Goal: Submit feedback/report problem: Submit feedback/report problem

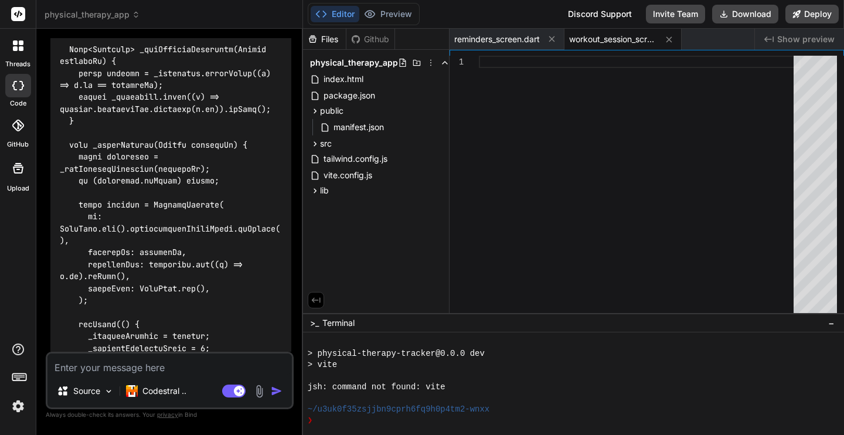
scroll to position [93191, 0]
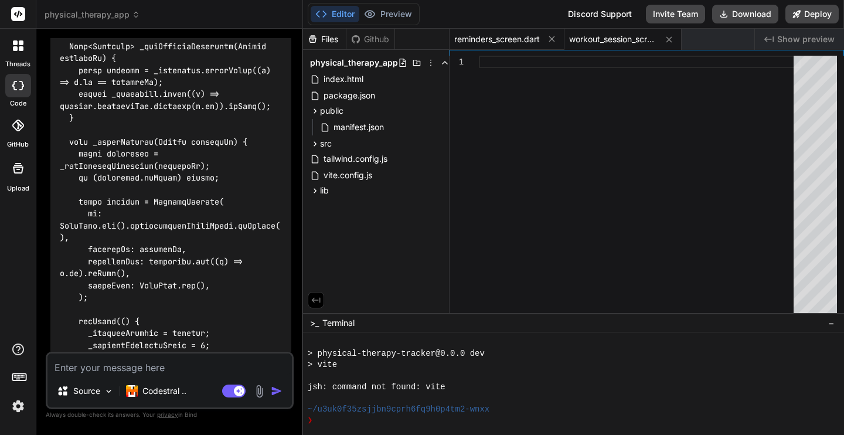
click at [503, 39] on span "reminders_screen.dart" at bounding box center [497, 39] width 86 height 12
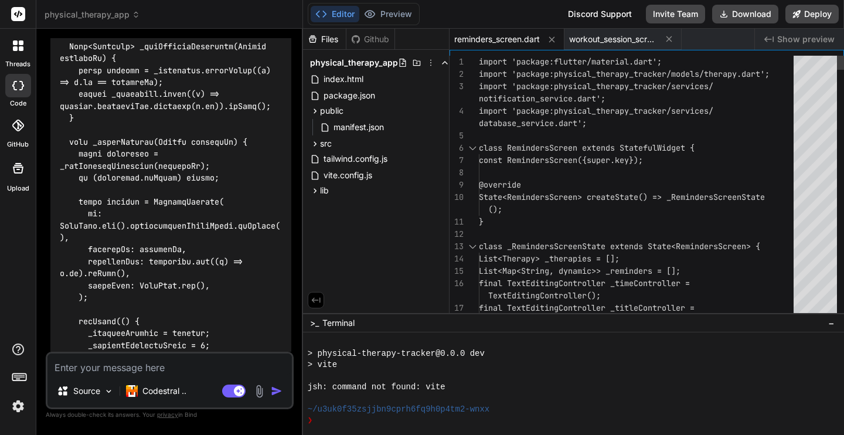
drag, startPoint x: 479, startPoint y: 62, endPoint x: 524, endPoint y: 123, distance: 75.9
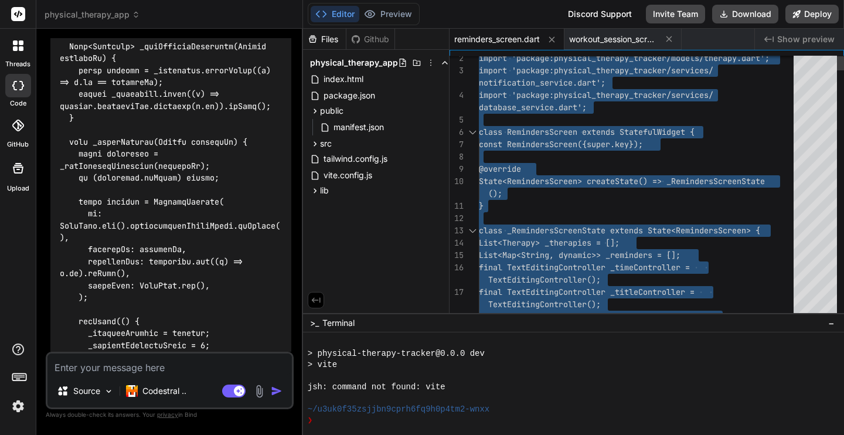
click at [473, 134] on div at bounding box center [472, 132] width 15 height 12
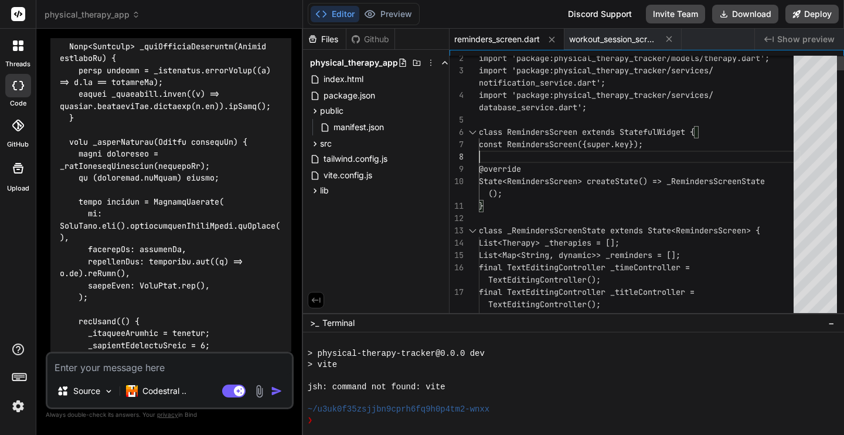
scroll to position [111, 0]
click at [474, 133] on div at bounding box center [472, 132] width 15 height 12
click at [474, 229] on div at bounding box center [472, 231] width 15 height 12
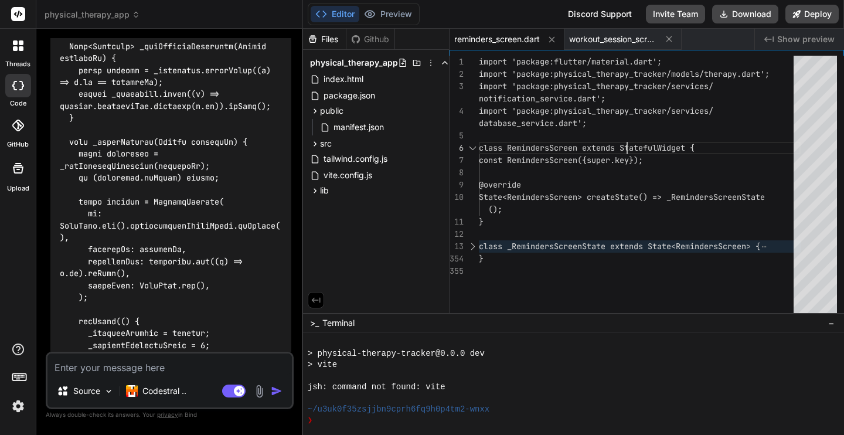
click at [627, 136] on div "import 'package:flutter/material.dart'; import 'package:physical_therapy_tracke…" at bounding box center [640, 187] width 322 height 263
type textarea "import 'package:flutter/material.dart'; import 'package:physical_therapy_tracke…"
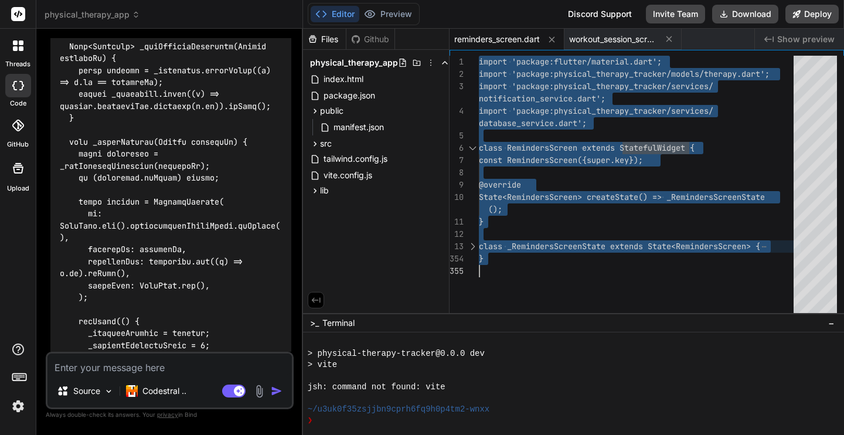
scroll to position [0, 0]
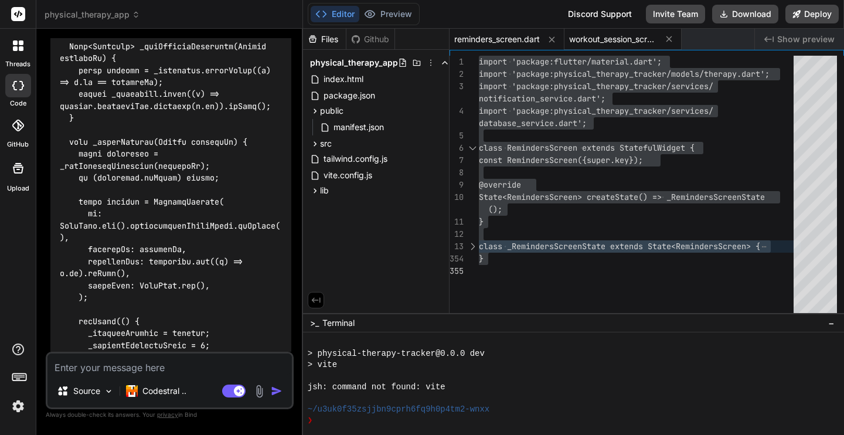
click at [600, 38] on span "workout_session_screen.dart" at bounding box center [613, 39] width 88 height 12
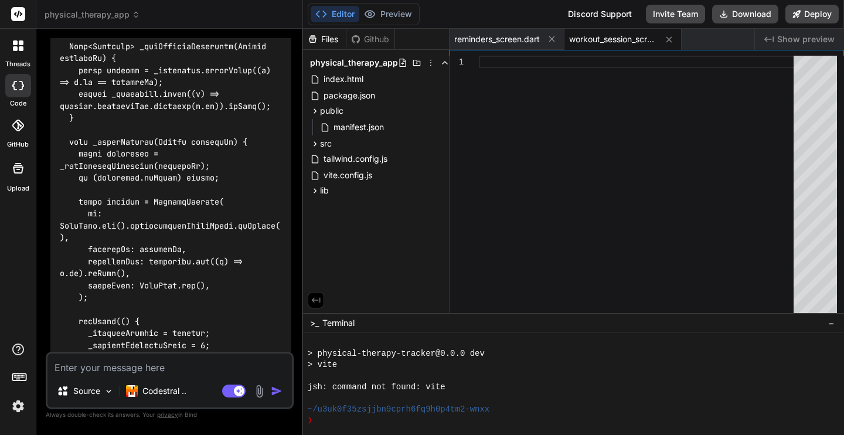
click at [589, 106] on div at bounding box center [640, 187] width 322 height 263
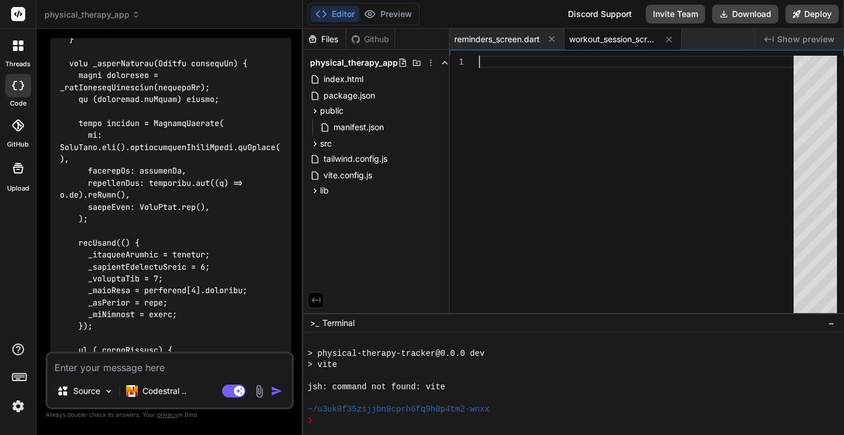
scroll to position [93270, 0]
click at [154, 367] on textarea at bounding box center [170, 364] width 245 height 21
type textarea "N"
type textarea "x"
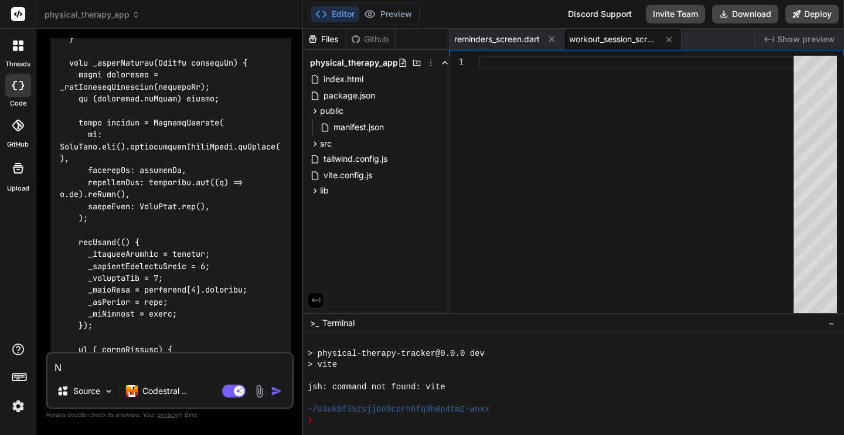
type textarea "Ne"
type textarea "x"
type textarea "Nee"
type textarea "x"
type textarea "Need"
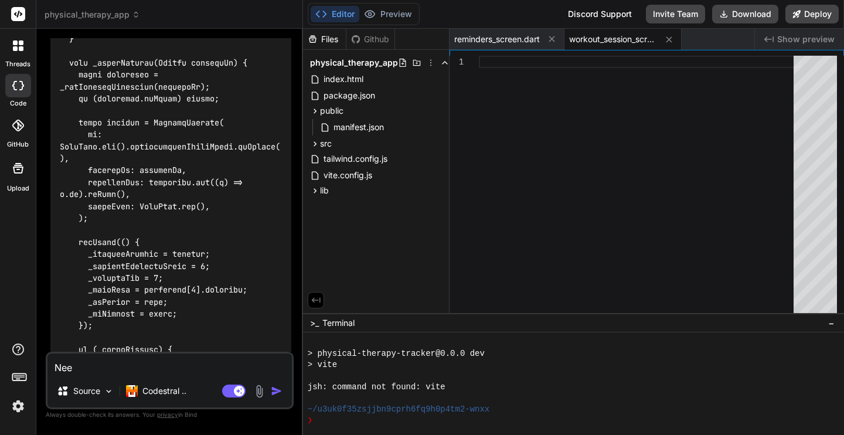
type textarea "x"
type textarea "Neede"
type textarea "x"
type textarea "Needed"
type textarea "x"
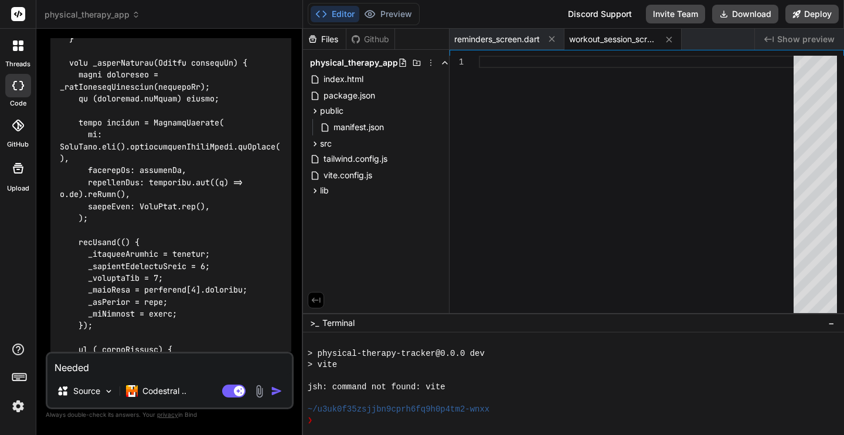
type textarea "Needed"
type textarea "x"
type textarea "Needed t"
type textarea "x"
type textarea "Needed to"
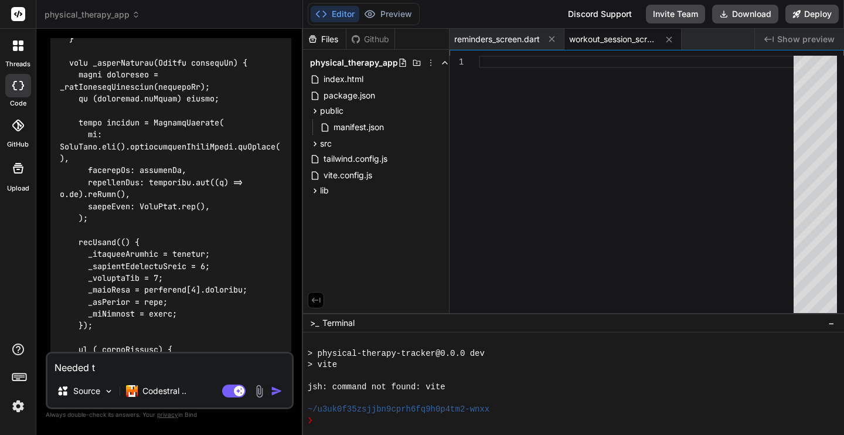
type textarea "x"
type textarea "Needed to"
type textarea "x"
type textarea "Needed to c"
type textarea "x"
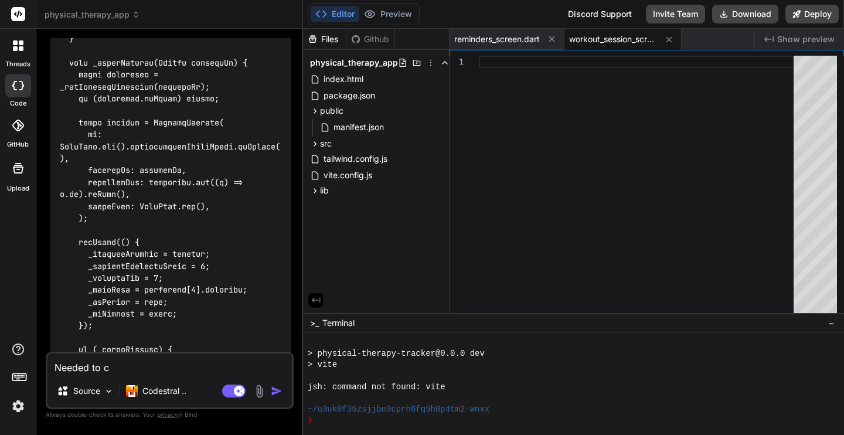
type textarea "Needed to ch"
type textarea "x"
type textarea "Needed to cha"
type textarea "x"
type textarea "Needed to [PERSON_NAME]"
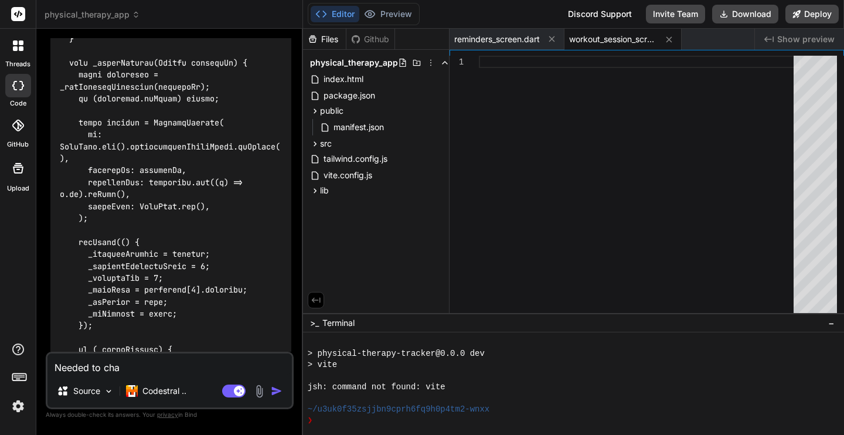
type textarea "x"
type textarea "Needed to [PERSON_NAME]"
type textarea "x"
type textarea "Needed to change"
type textarea "x"
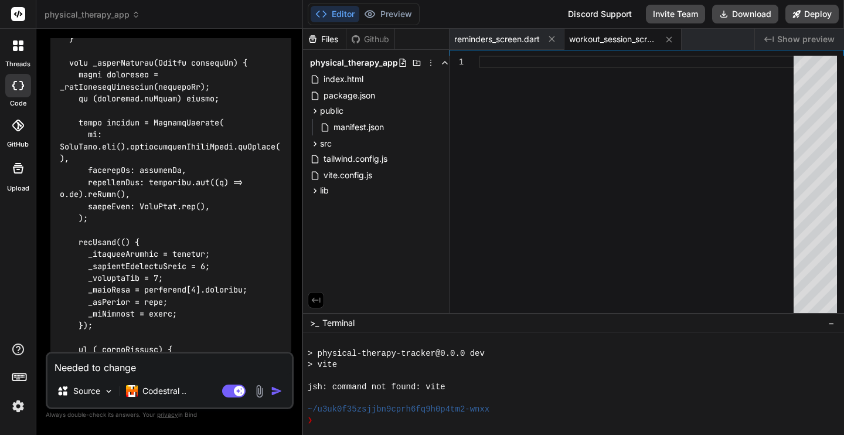
type textarea "Needed to change"
type textarea "x"
type textarea "Needed to change c"
type textarea "x"
type textarea "Needed to change co"
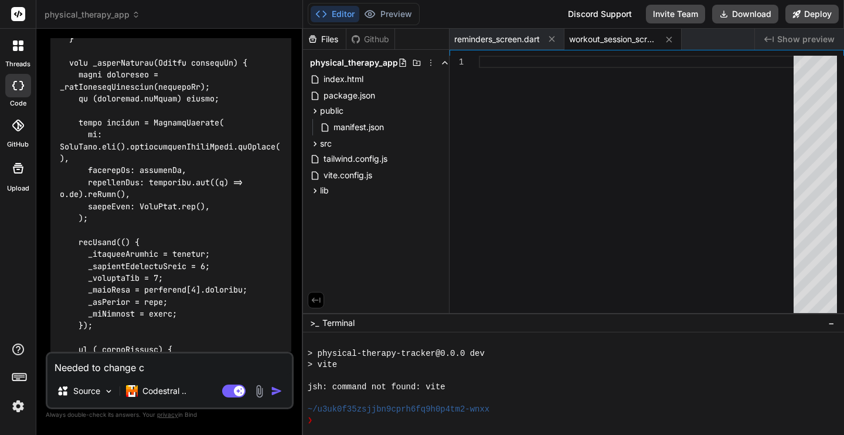
type textarea "x"
type textarea "Needed to change con"
type textarea "x"
type textarea "Needed to change cons"
type textarea "x"
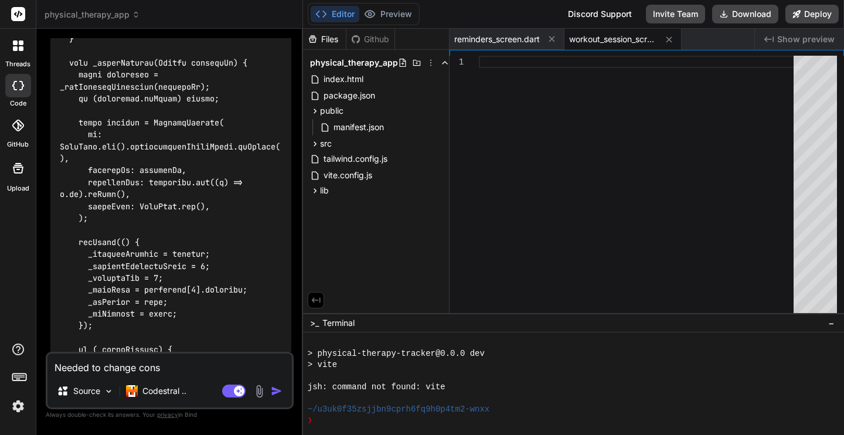
type textarea "Needed to change const"
type textarea "x"
type textarea "Needed to change constr"
type textarea "x"
type textarea "Needed to change constra"
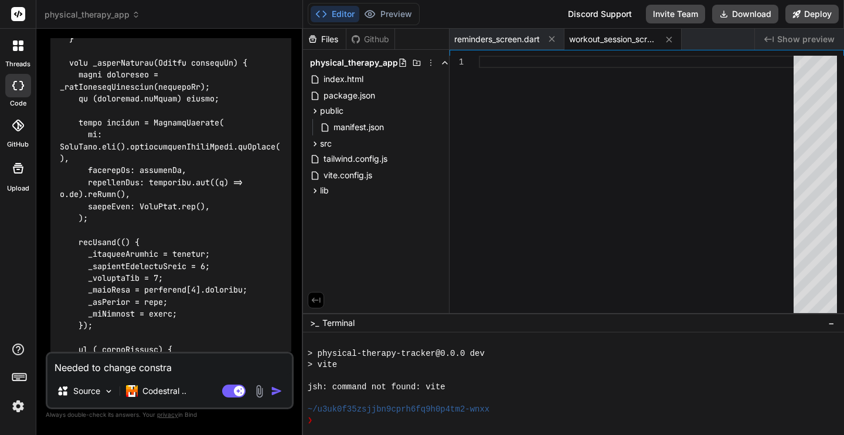
type textarea "x"
type textarea "Needed to change constrai"
type textarea "x"
type textarea "Needed to change constrain"
type textarea "x"
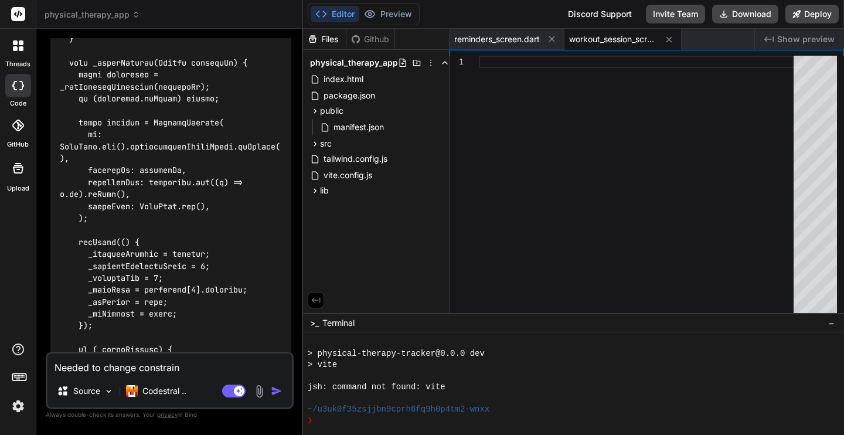
type textarea "Needed to change constraing"
type textarea "x"
type textarea "Needed to change constrain"
type textarea "x"
type textarea "Needed to change constraint"
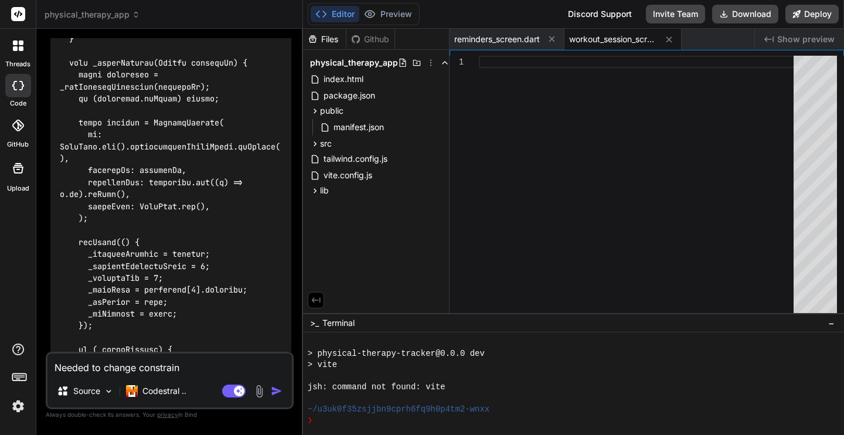
type textarea "x"
type textarea "Needed to change constraints"
type textarea "x"
type textarea "Needed to change constraints"
type textarea "x"
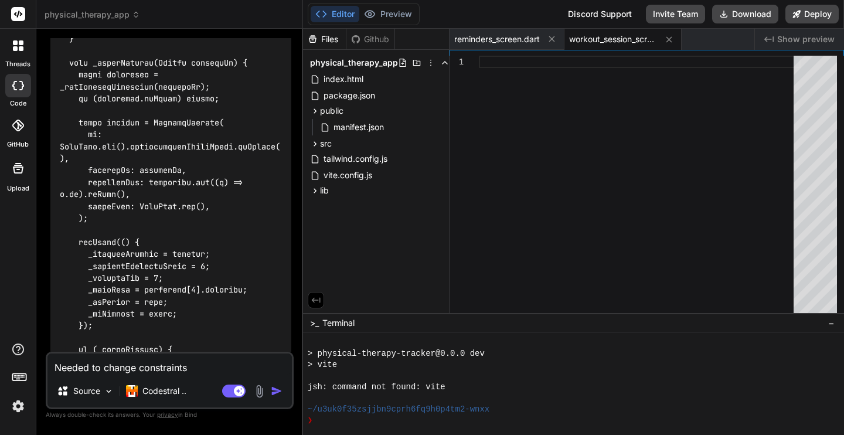
type textarea "Needed to change constraints i"
type textarea "x"
type textarea "Needed to change constraints in"
type textarea "x"
type textarea "Needed to change constraints in"
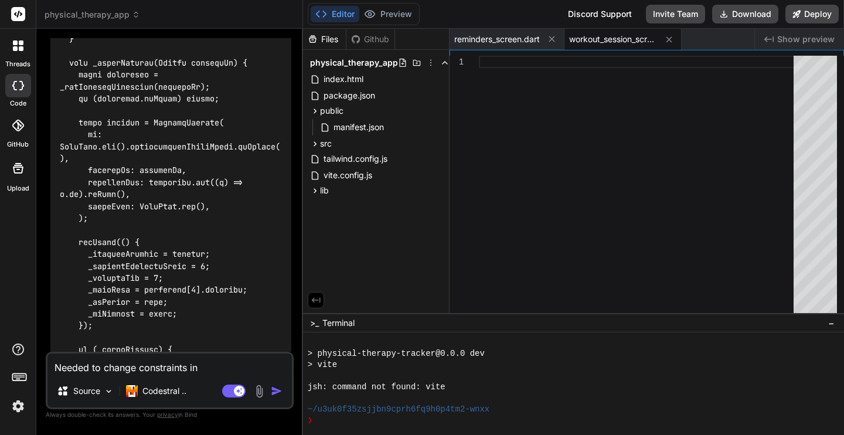
type textarea "x"
type textarea "Needed to change constraints in t"
type textarea "x"
type textarea "Needed to change constraints in th"
type textarea "x"
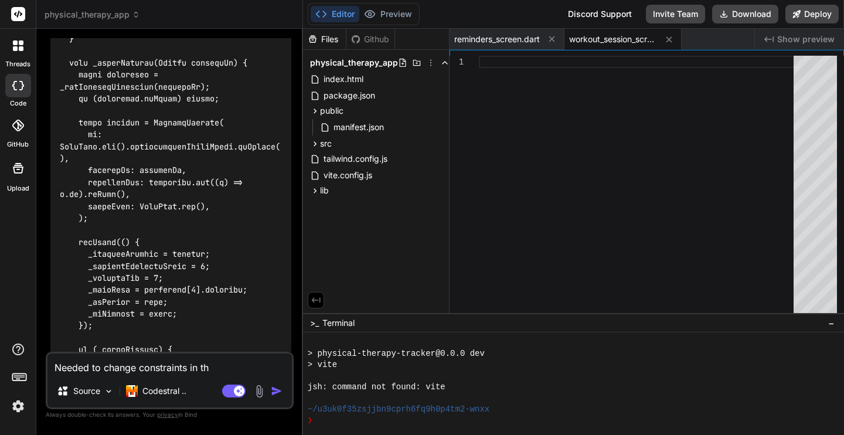
type textarea "Needed to change constraints in the"
type textarea "x"
type textarea "Needed to change constraints in the"
type textarea "x"
type textarea "Needed to change constraints in the"
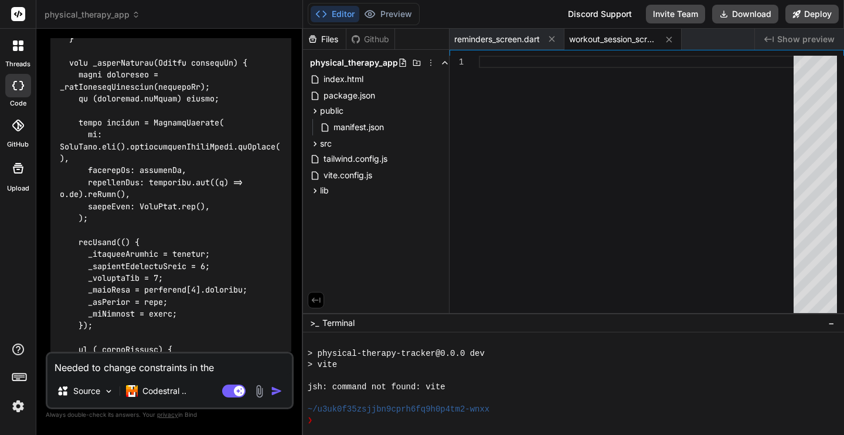
click at [226, 365] on textarea "Needed to change constraints in the" at bounding box center [170, 364] width 245 height 21
type textarea "Needed to change constraints in the p"
type textarea "x"
type textarea "Needed to change constraints in the pu"
type textarea "x"
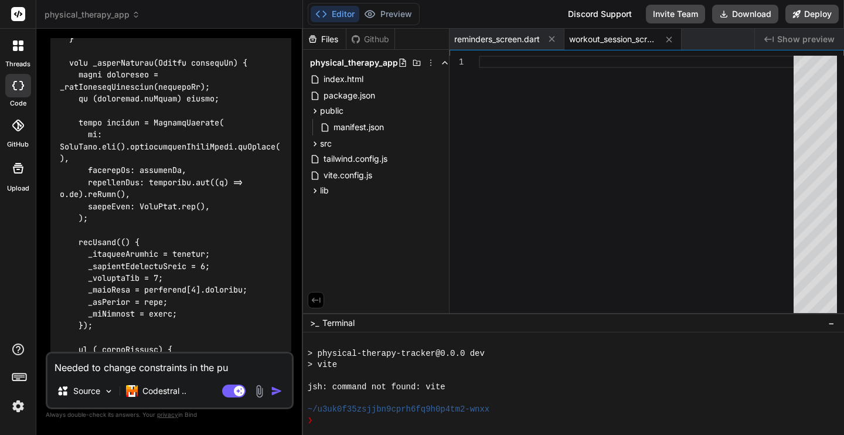
type textarea "Needed to change constraints in the pub"
type textarea "x"
type textarea "Needed to change constraints in the pubs"
type textarea "x"
type textarea "Needed to change constraints in the pubsp"
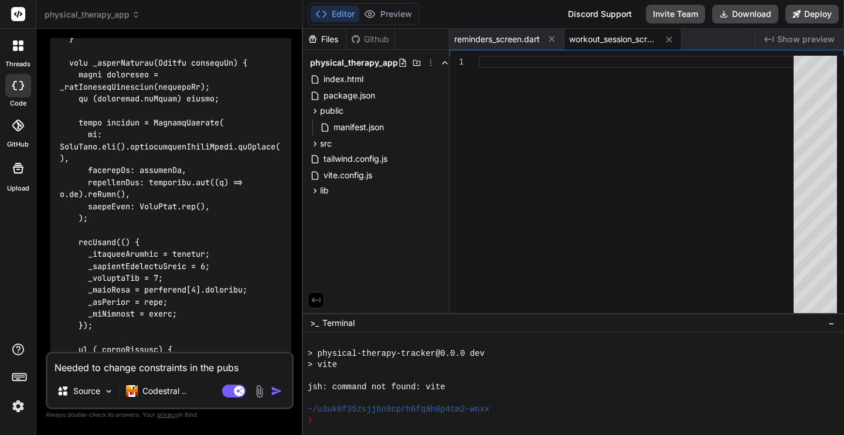
type textarea "x"
type textarea "Needed to change constraints in the pubspe"
type textarea "x"
type textarea "Needed to change constraints in the pubspec"
type textarea "x"
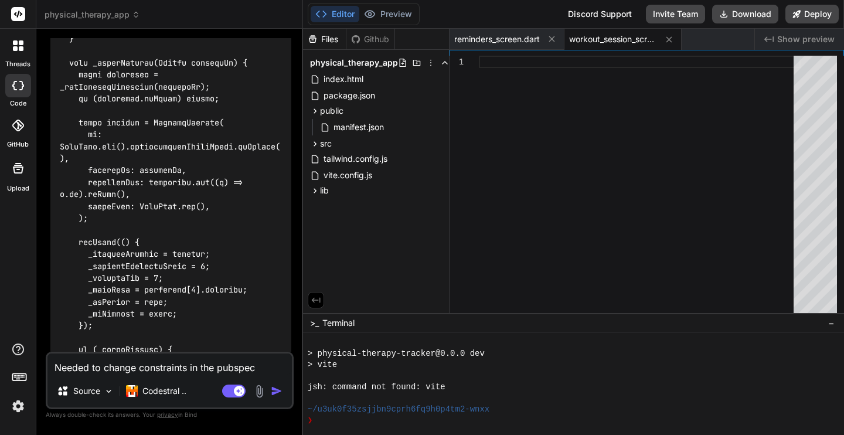
type textarea "Needed to change constraints in the pubspec."
type textarea "x"
type textarea "Needed to change constraints in the pubspec.y"
type textarea "x"
type textarea "Needed to change constraints in the pubspec.ya"
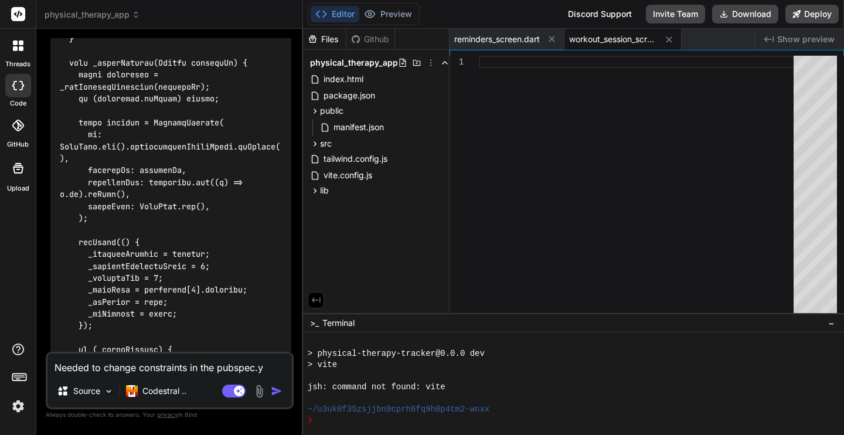
type textarea "x"
type textarea "Needed to change constraints in the pubspec.yam"
type textarea "x"
type textarea "Needed to change constraints in the pubspec.yaml"
type textarea "x"
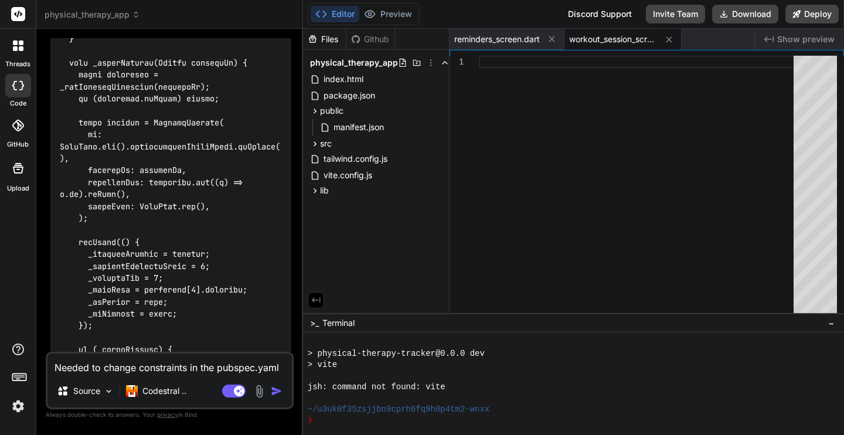
type textarea "Needed to change constraints in the pubspec.yaml"
type textarea "x"
type textarea "Needed to change constraints in the pubspec.yaml f"
type textarea "x"
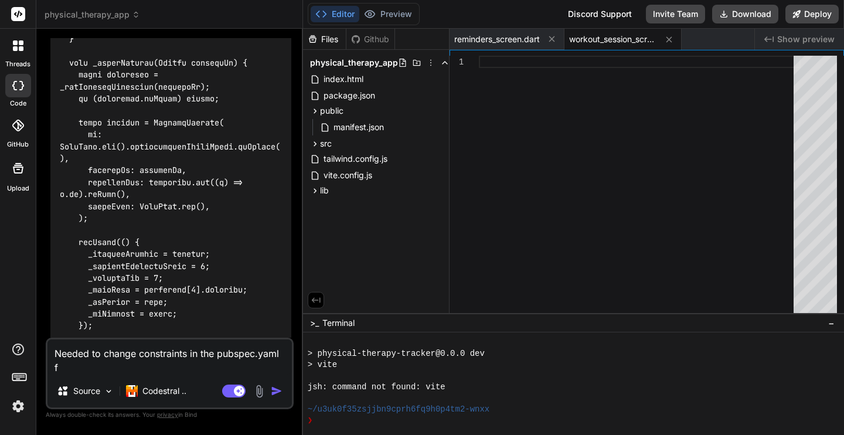
type textarea "Needed to change constraints in the pubspec.yaml fi"
type textarea "x"
type textarea "Needed to change constraints in the pubspec.yaml fil"
type textarea "x"
type textarea "Needed to change constraints in the pubspec.yaml file"
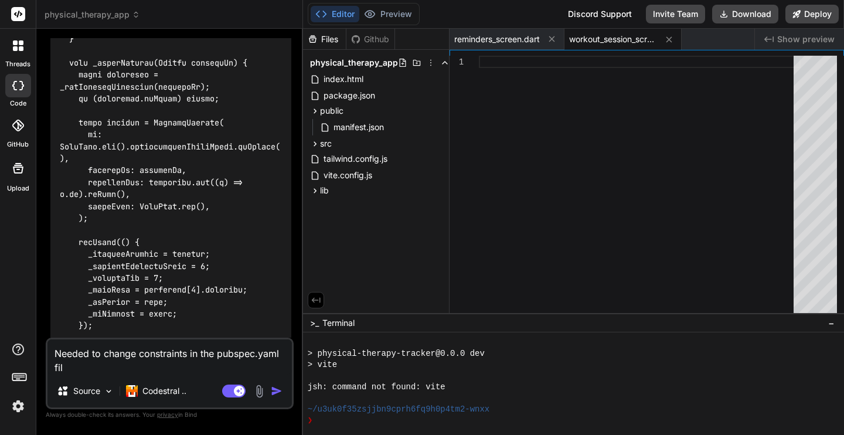
type textarea "x"
type textarea "Needed to change constraints in the pubspec.yaml file:"
type textarea "x"
type textarea "Needed to change constraints in the pubspec.yaml file:"
type textarea "x"
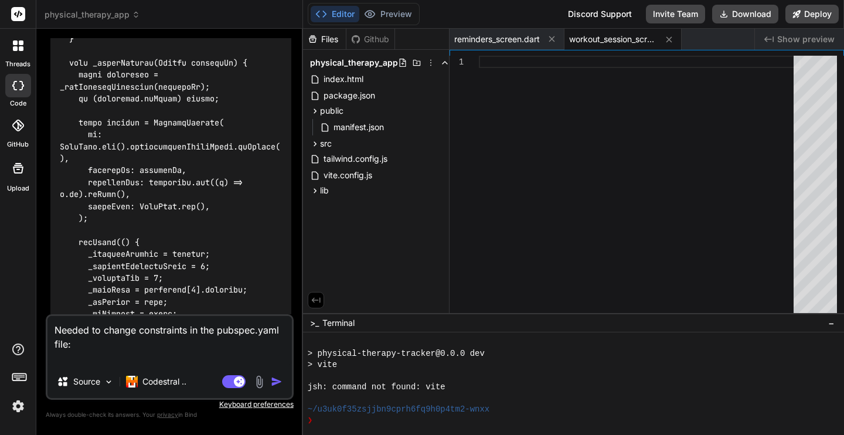
type textarea "Needed to change constraints in the pubspec.yaml file:"
type textarea "x"
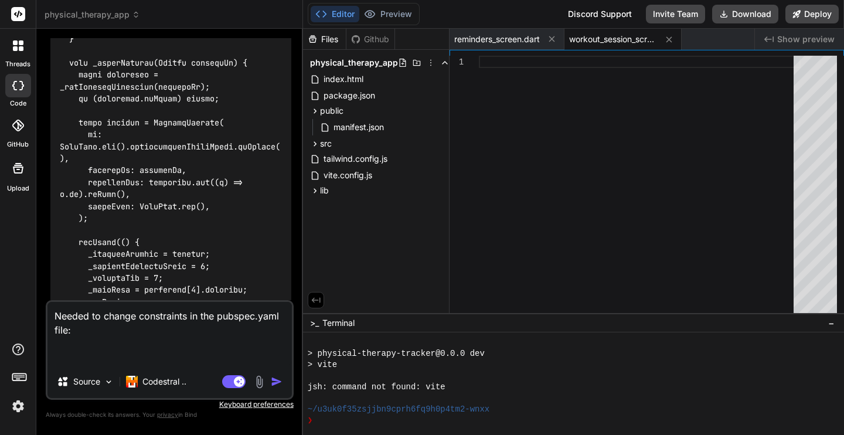
type textarea "Needed to change constraints in the pubspec.yaml file: `"
type textarea "x"
type textarea "Needed to change constraints in the pubspec.yaml file: ``"
type textarea "x"
type textarea "Needed to change constraints in the pubspec.yaml file: ```"
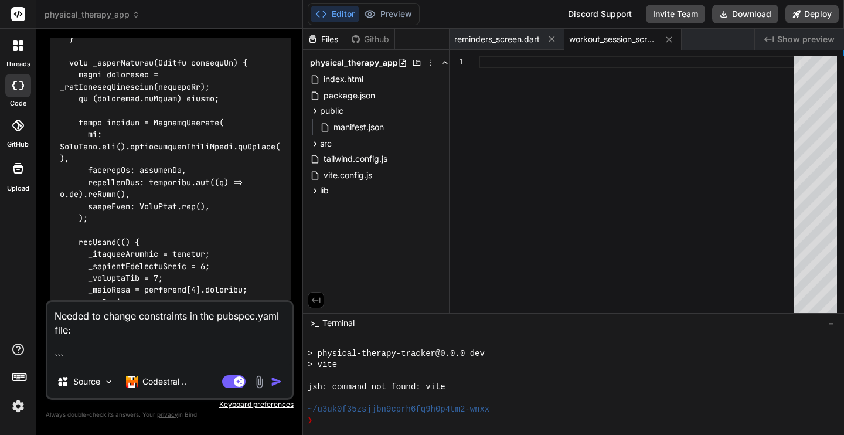
type textarea "x"
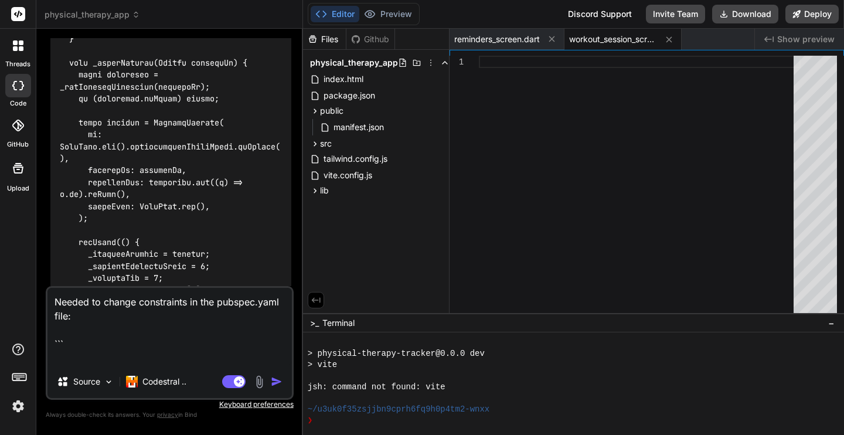
paste textarea "Changed 6 constraints in pubspec.yaml: flutter_local_notifications: ^16.3.0 -> …"
type textarea "Needed to change constraints in the pubspec.yaml file: ``` Changed 6 constraint…"
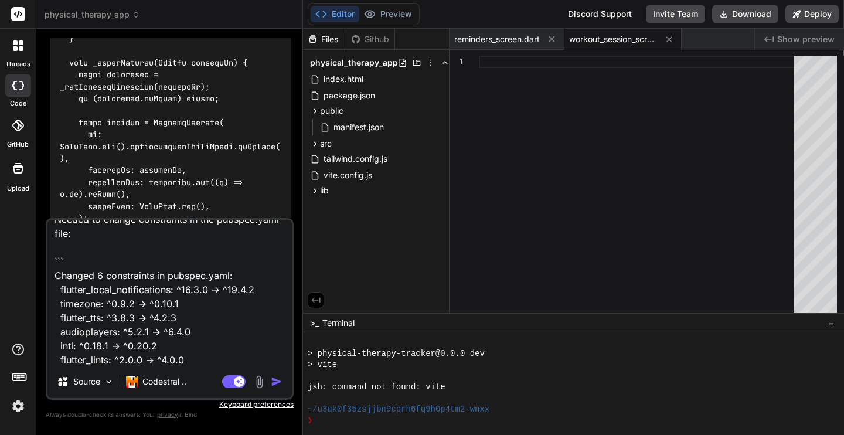
type textarea "x"
type textarea "Needed to change constraints in the pubspec.yaml file: ``` Changed 6 constraint…"
type textarea "x"
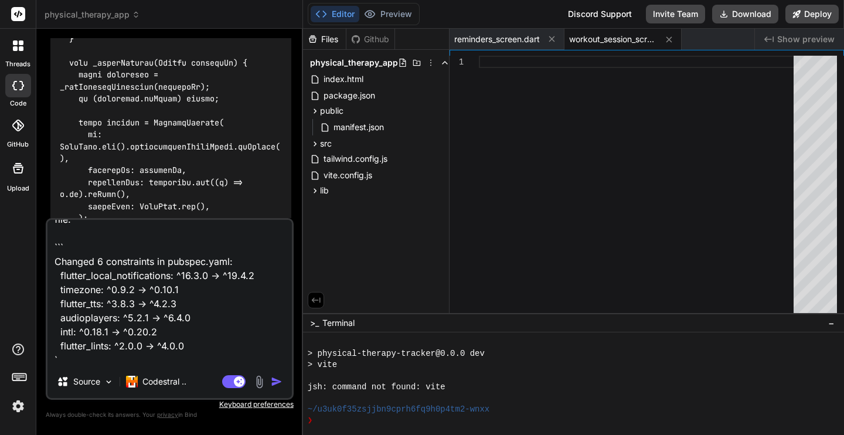
type textarea "Needed to change constraints in the pubspec.yaml file: ``` Changed 6 constraint…"
type textarea "x"
type textarea "Needed to change constraints in the pubspec.yaml file: ``` Changed 6 constraint…"
type textarea "x"
type textarea "Needed to change constraints in the pubspec.yaml file: ``` Changed 6 constraint…"
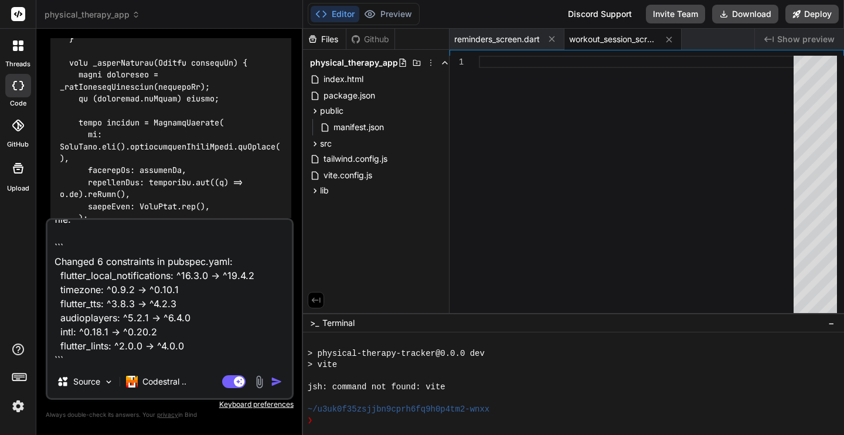
type textarea "x"
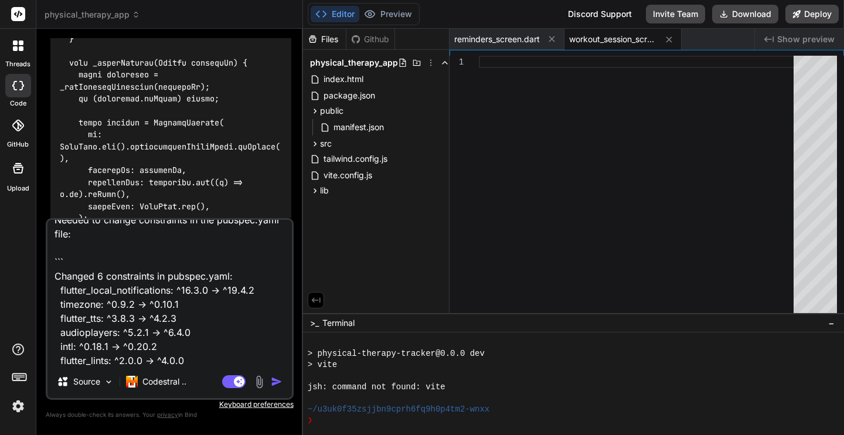
scroll to position [0, 0]
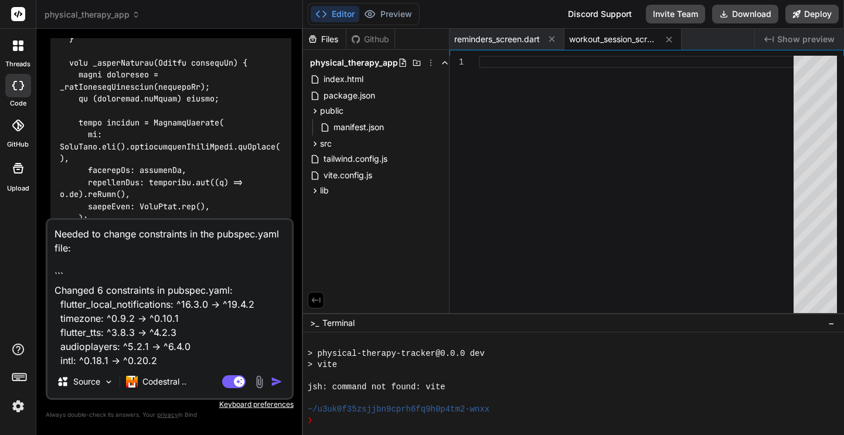
click at [178, 245] on textarea "Needed to change constraints in the pubspec.yaml file: ``` Changed 6 constraint…" at bounding box center [170, 292] width 245 height 145
type textarea "DNeeded to change constraints in the pubspec.yaml file: ``` Changed 6 constrain…"
type textarea "x"
type textarea "DoNeeded to change constraints in the pubspec.yaml file: ``` Changed 6 constrai…"
type textarea "x"
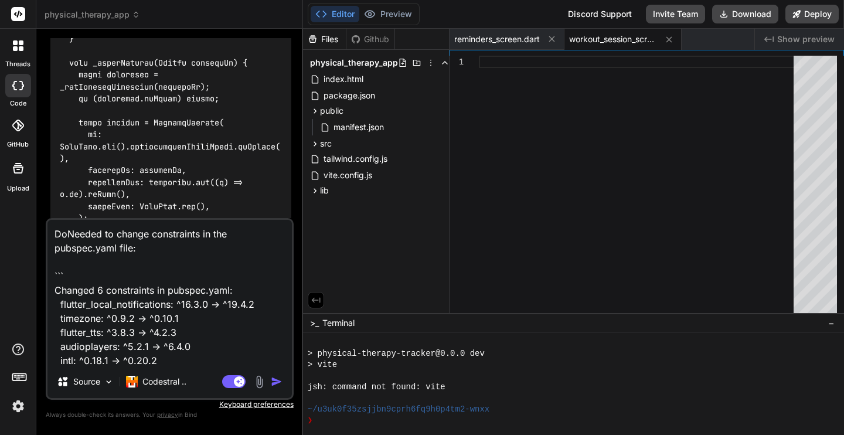
type textarea "Do Needed to change constraints in the pubspec.yaml file: ``` Changed 6 constra…"
type textarea "x"
type textarea "Do tNeeded to change constraints in the pubspec.yaml file: ``` Changed 6 constr…"
type textarea "x"
type textarea "Do toNeeded to change constraints in the pubspec.yaml file: ``` Changed 6 const…"
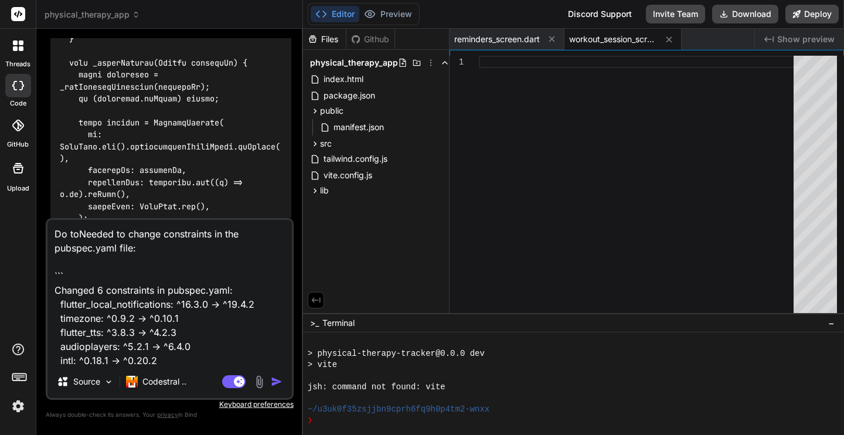
type textarea "x"
type textarea "Do to Needed to change constraints in the pubspec.yaml file: ``` Changed 6 cons…"
type textarea "x"
type textarea "Do to rNeeded to change constraints in the pubspec.yaml file: ``` Changed 6 con…"
type textarea "x"
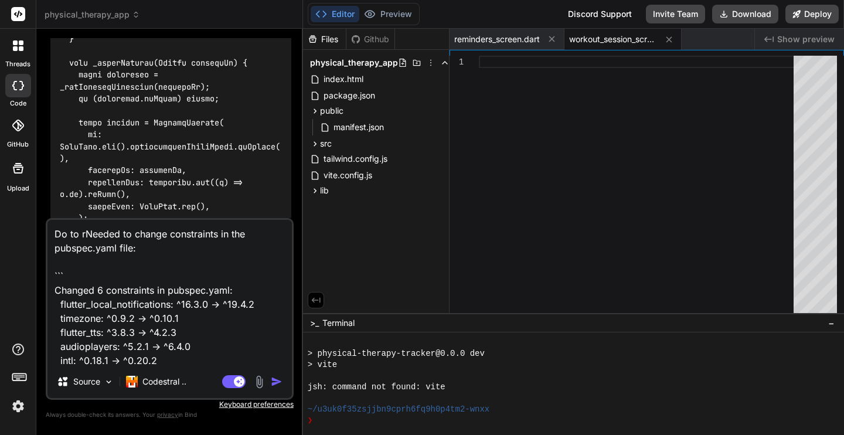
type textarea "Do to ruNeeded to change constraints in the pubspec.yaml file: ``` Changed 6 co…"
type textarea "x"
type textarea "Do to runNeeded to change constraints in the pubspec.yaml file: ``` Changed 6 c…"
type textarea "x"
type textarea "Do to runtNeeded to change constraints in the pubspec.yaml file: ``` Changed 6 …"
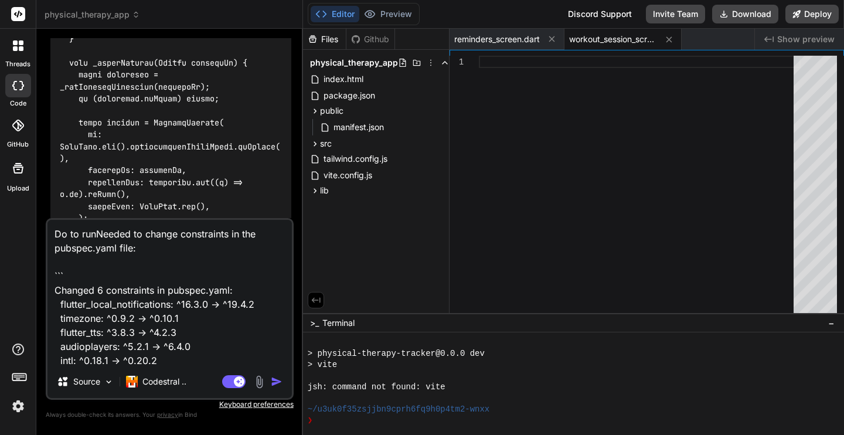
type textarea "x"
type textarea "Do to runtiNeeded to change constraints in the pubspec.yaml file: ``` Changed 6…"
type textarea "x"
type textarea "Do to runtimNeeded to change constraints in the pubspec.yaml file: ``` Changed …"
type textarea "x"
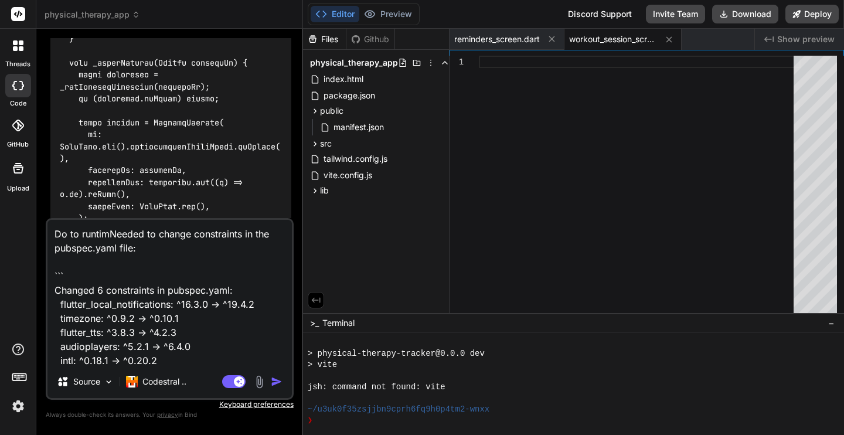
type textarea "Do to runtimeNeeded to change constraints in the pubspec.yaml file: ``` Changed…"
type textarea "x"
type textarea "Do to runtime Needed to change constraints in the pubspec.yaml file: ``` Change…"
type textarea "x"
type textarea "Do to runtime eNeeded to change constraints in the pubspec.yaml file: ``` Chang…"
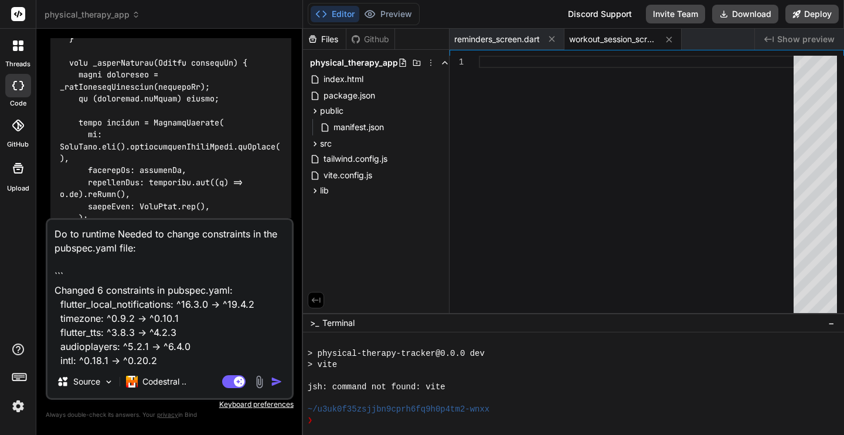
type textarea "x"
type textarea "Do to runtime erNeeded to change constraints in the pubspec.yaml file: ``` Chan…"
type textarea "x"
type textarea "Do to runtime errNeeded to change constraints in the pubspec.yaml file: ``` Cha…"
type textarea "x"
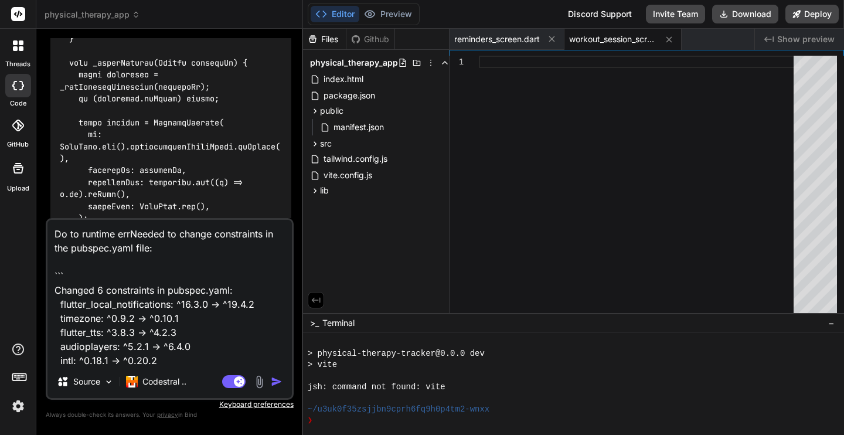
type textarea "Do to runtime erroNeeded to change constraints in the pubspec.yaml file: ``` Ch…"
type textarea "x"
type textarea "Do to runtime errorNeeded to change constraints in the pubspec.yaml file: ``` C…"
type textarea "x"
type textarea "Do to runtime errorsNeeded to change constraints in the pubspec.yaml file: ``` …"
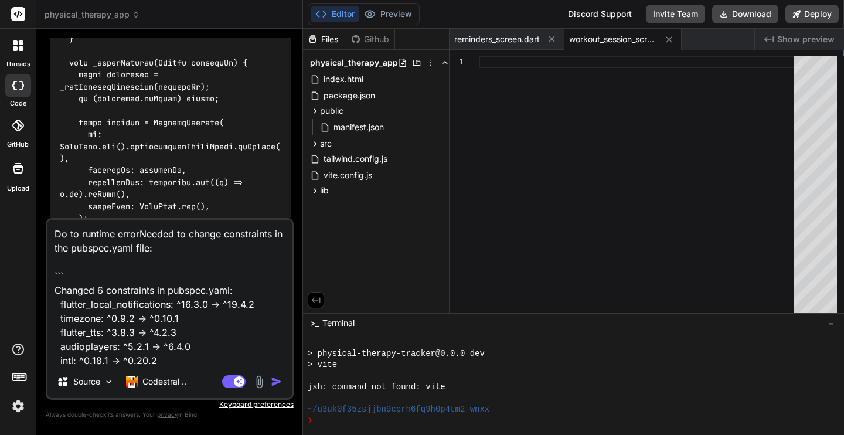
type textarea "x"
type textarea "Do to runtime errors Needed to change constraints in the pubspec.yaml file: ```…"
type textarea "x"
type textarea "Do to runtime errors INeeded to change constraints in the pubspec.yaml file: ``…"
type textarea "x"
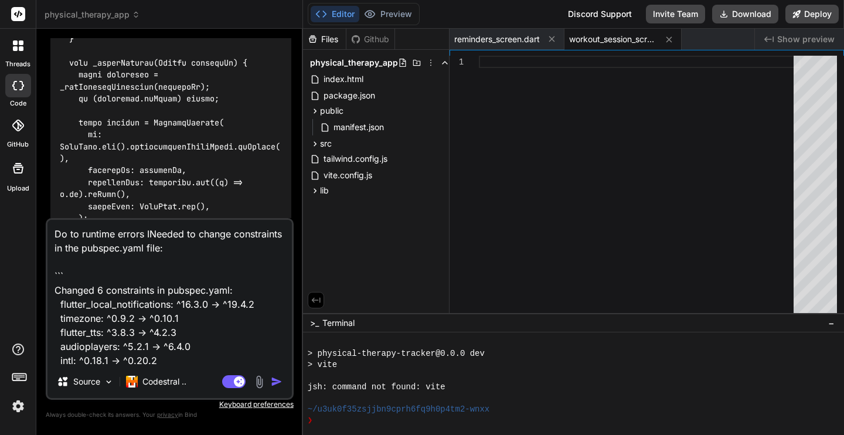
type textarea "Do to runtime errors I Needed to change constraints in the pubspec.yaml file: `…"
type textarea "x"
type textarea "Do to runtime errors I nNeeded to change constraints in the pubspec.yaml file: …"
type textarea "x"
type textarea "Do to runtime errors I neNeeded to change constraints in the pubspec.yaml file:…"
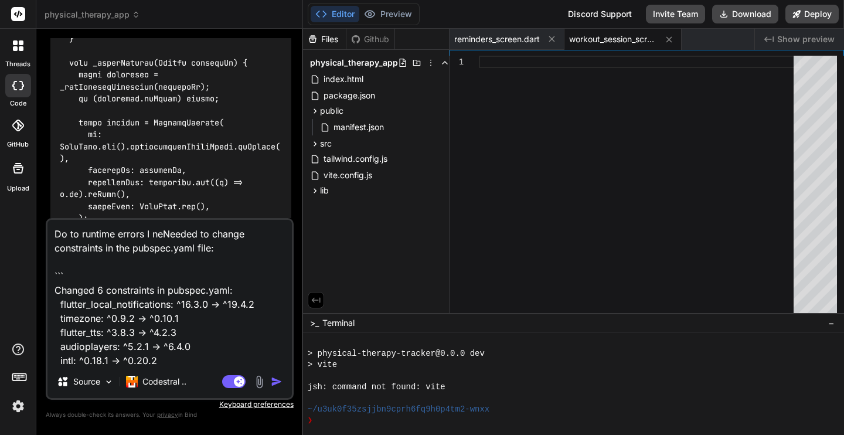
type textarea "x"
type textarea "Do to runtime errors I neeNeeded to change constraints in the pubspec.yaml file…"
type textarea "x"
type textarea "Do to runtime errors I needNeeded to change constraints in the pubspec.yaml fil…"
type textarea "x"
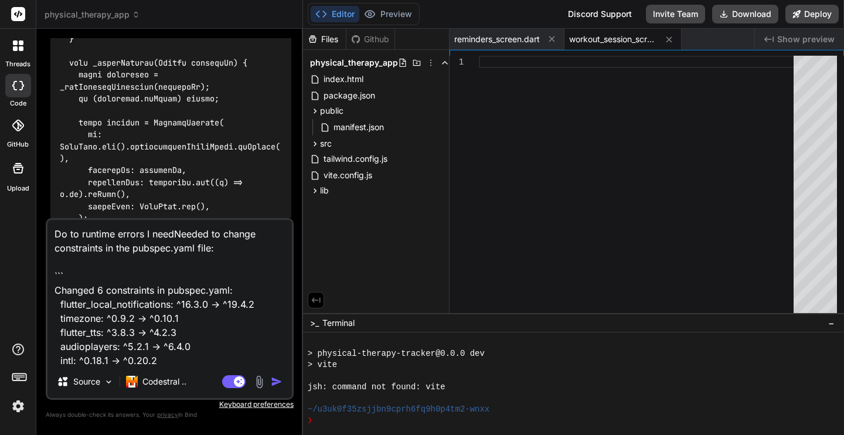
type textarea "Do to runtime errors I needeNeeded to change constraints in the pubspec.yaml fi…"
type textarea "x"
type textarea "Do to runtime errors I neededNeeded to change constraints in the pubspec.yaml f…"
type textarea "x"
type textarea "Do to runtime errors I needed Needed to change constraints in the pubspec.yaml …"
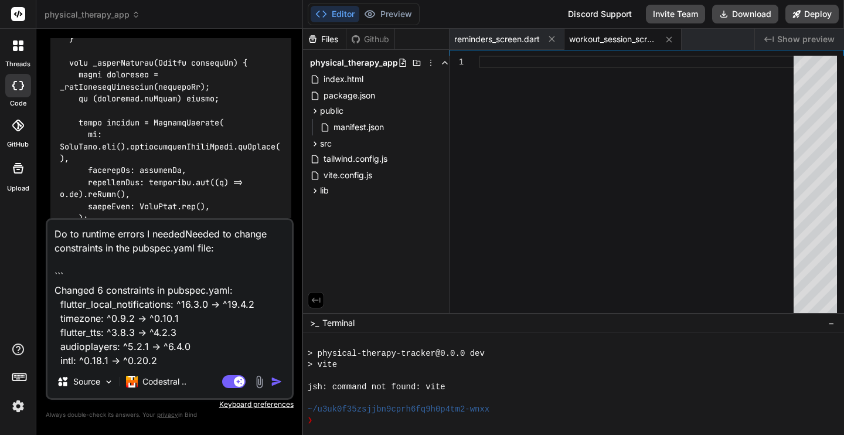
type textarea "x"
type textarea "Do to runtime errors I needed to change constraints in the pubspec.yaml file: `…"
type textarea "x"
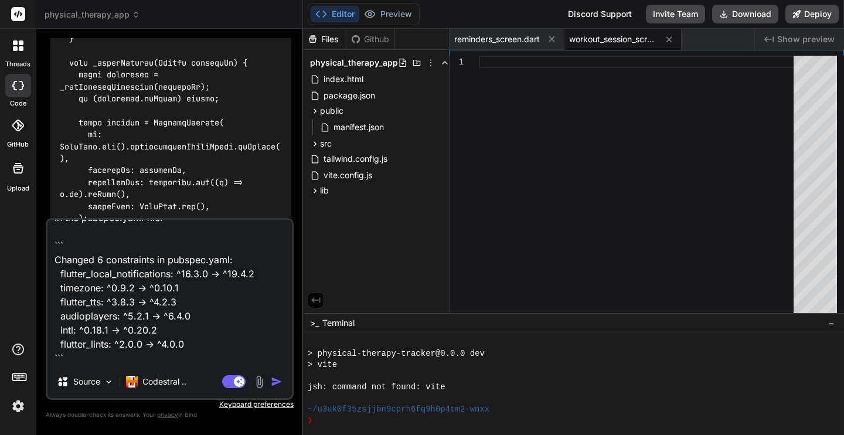
type textarea "Do to runtime errors I needed to change constraints in the pubspec.yaml file: `…"
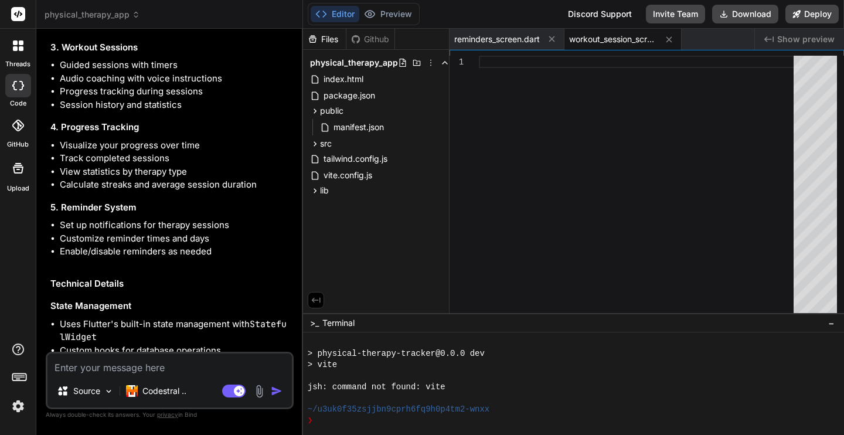
scroll to position [101643, 0]
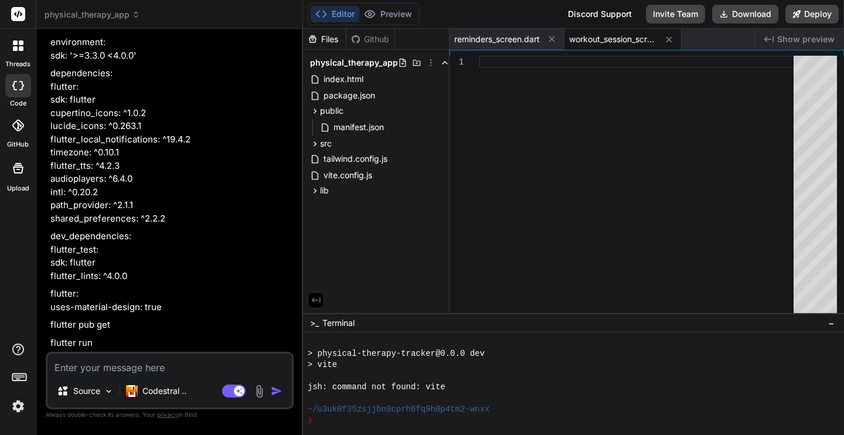
scroll to position [104119, 0]
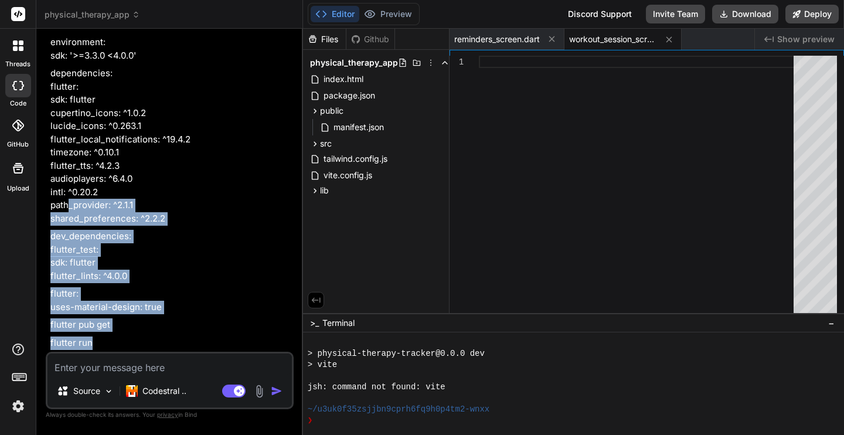
drag, startPoint x: 101, startPoint y: 345, endPoint x: 68, endPoint y: 195, distance: 153.7
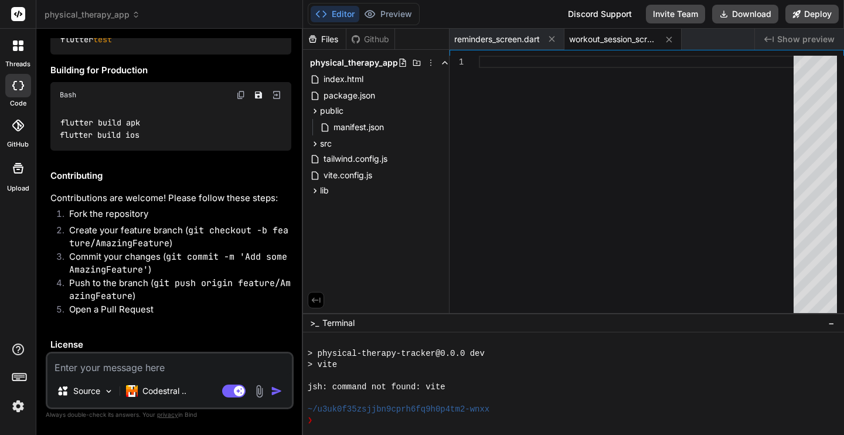
scroll to position [102276, 0]
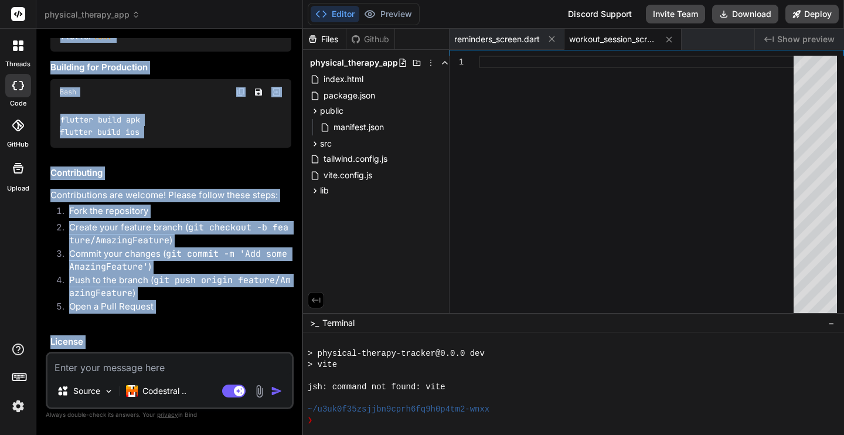
copy div "Loremips do sit ametcon adipiscin: Elit se doeiusmo-tempori-utlabor Etdolor mag…"
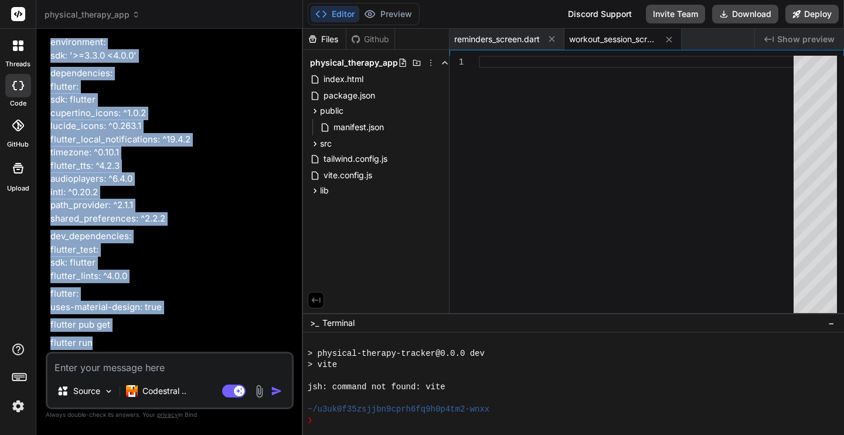
scroll to position [103637, 0]
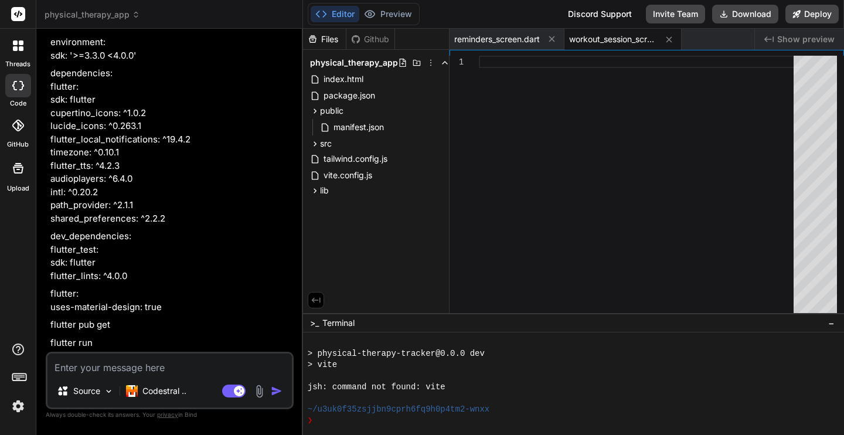
click at [129, 15] on span "physical_therapy_app" at bounding box center [93, 15] width 96 height 12
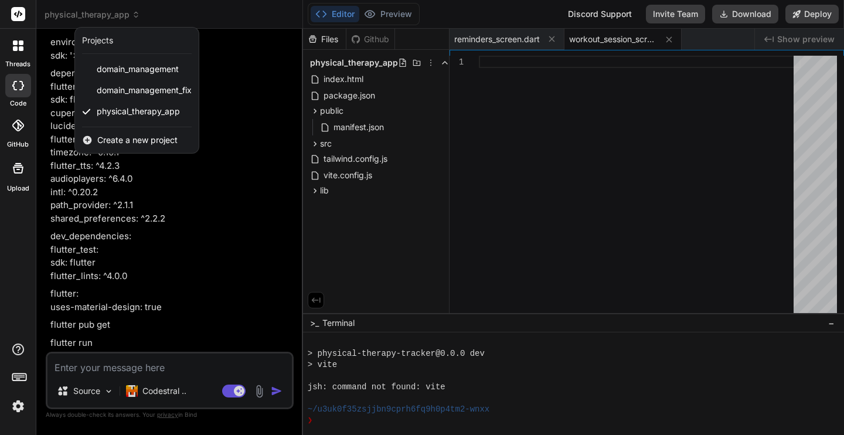
click at [130, 141] on span "Create a new project" at bounding box center [137, 140] width 80 height 12
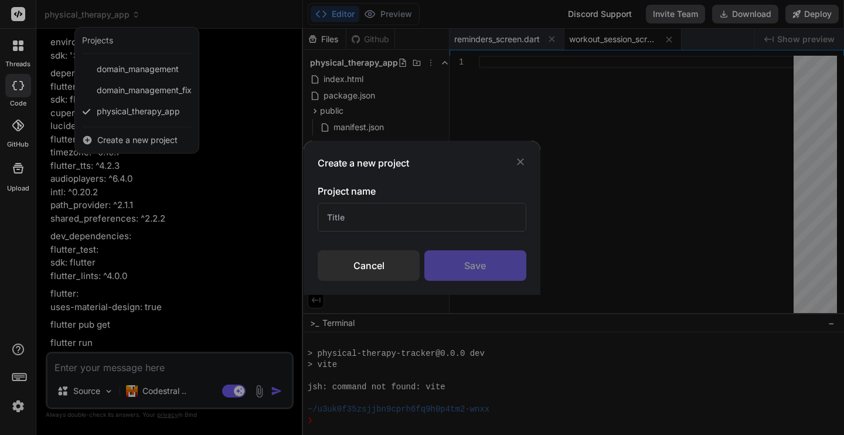
click at [354, 220] on input "text" at bounding box center [422, 217] width 208 height 29
click at [493, 267] on div "Save" at bounding box center [476, 265] width 102 height 30
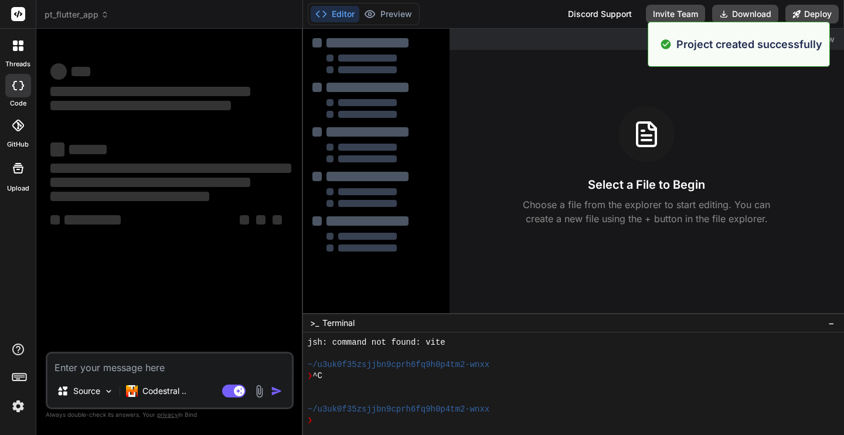
scroll to position [312, 0]
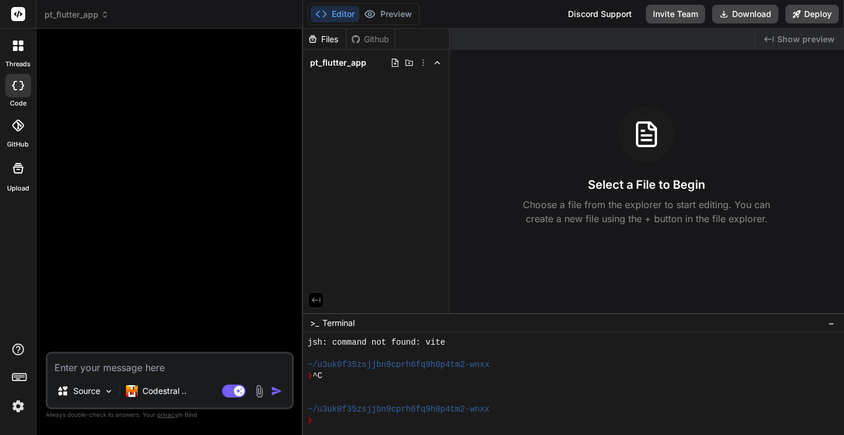
click at [19, 131] on icon at bounding box center [18, 126] width 12 height 12
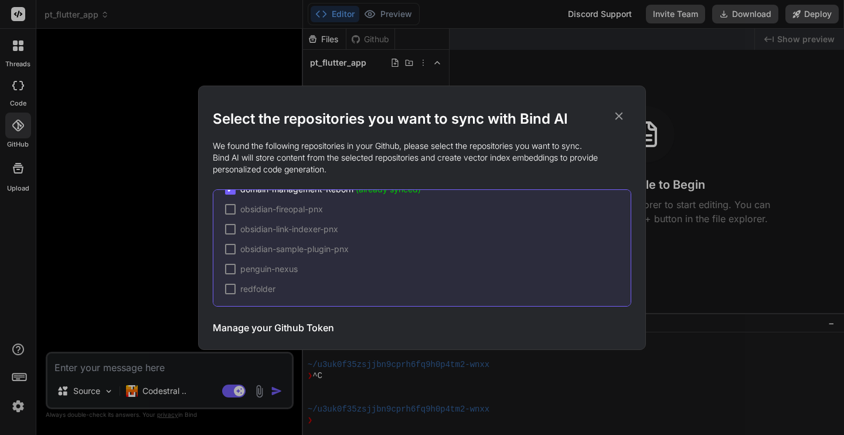
scroll to position [77, 0]
click at [311, 327] on h3 "Manage your Github Token" at bounding box center [273, 328] width 121 height 14
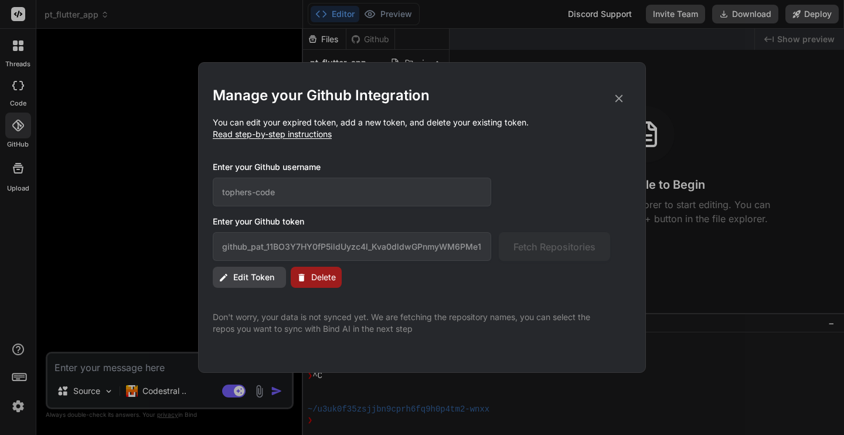
click at [262, 281] on span "Edit Token" at bounding box center [253, 278] width 41 height 12
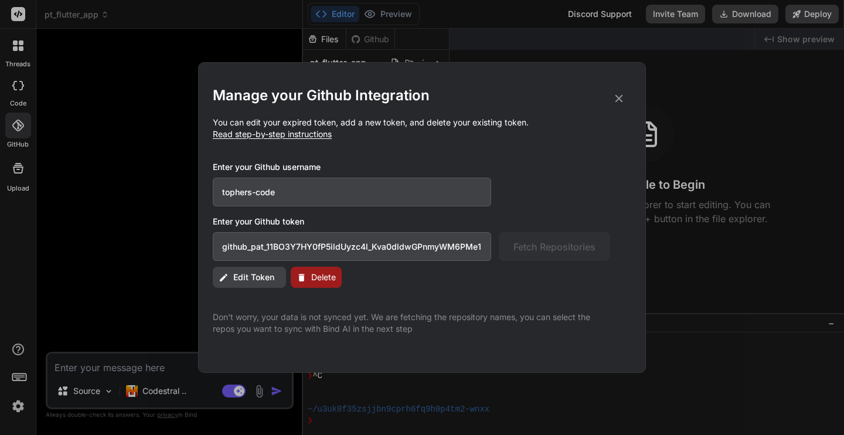
click at [321, 250] on input "github_pat_11BO3Y7HY0fP5ildUyzc4l_Kva0dldwGPnmyWM6PMe15u54ziLS5b2DH6kqZQWuQOuMT…" at bounding box center [352, 246] width 279 height 29
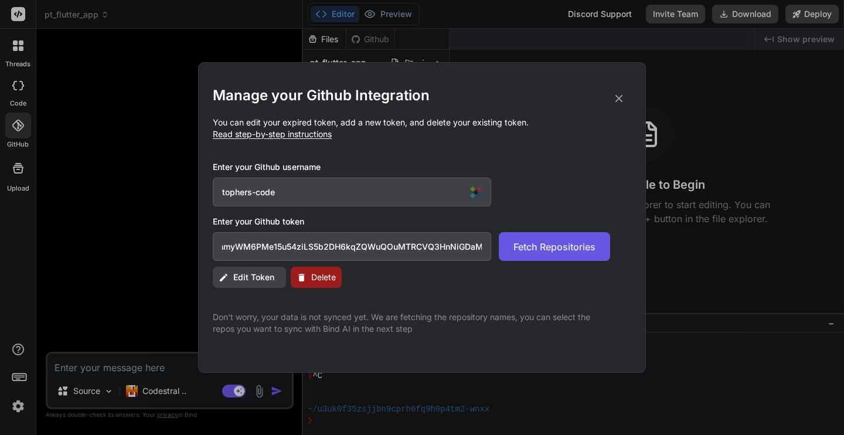
click at [517, 240] on span "Fetch Repositories" at bounding box center [555, 247] width 82 height 14
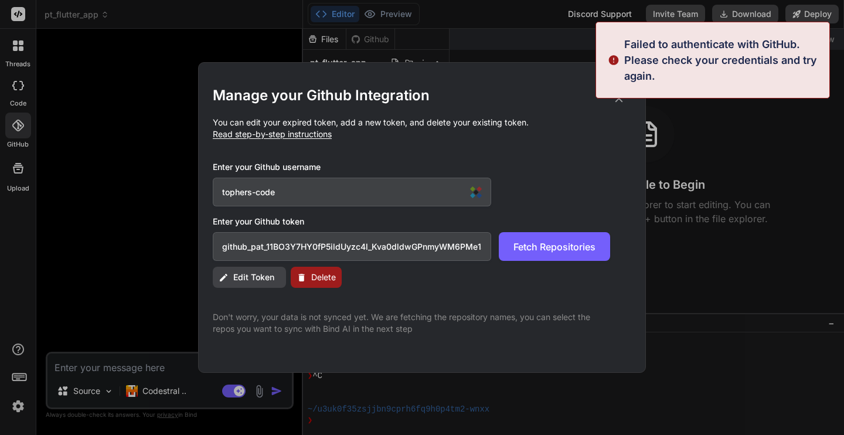
click at [450, 253] on input "github_pat_11BO3Y7HY0fP5ildUyzc4l_Kva0dldwGPnmyWM6PMe15u54ziLS5b2DH6kqZQWuQOuMT…" at bounding box center [352, 246] width 279 height 29
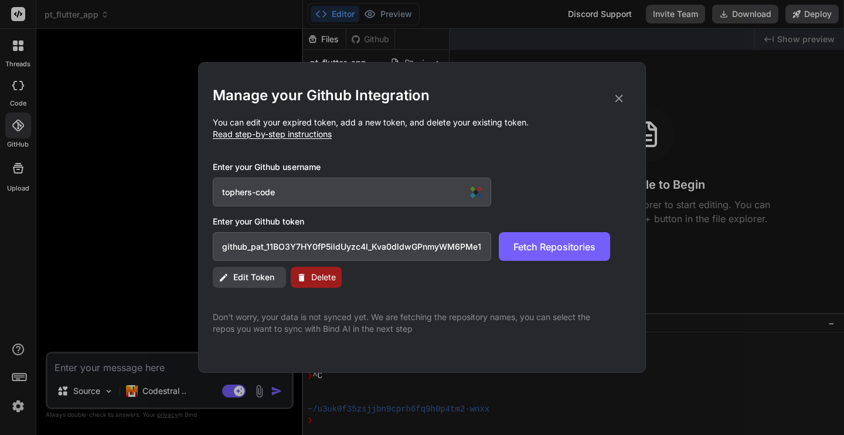
click at [452, 252] on input "github_pat_11BO3Y7HY0fP5ildUyzc4l_Kva0dldwGPnmyWM6PMe15u54ziLS5b2DH6kqZQWuQOuMT…" at bounding box center [352, 246] width 279 height 29
click at [435, 250] on input "github_pat_11BO3Y7HY0fP5ildUyzc4l_Kva0dldwGPnmyWM6PMe15u54ziLS5b2DH6kqZQWuQOuMT…" at bounding box center [352, 246] width 279 height 29
click at [329, 280] on span "Delete" at bounding box center [323, 278] width 25 height 12
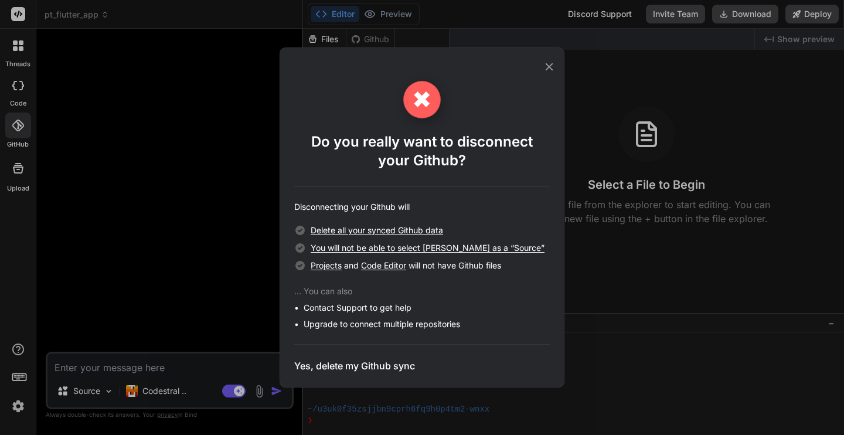
click at [356, 367] on h3 "Yes, delete my Github sync" at bounding box center [354, 366] width 121 height 14
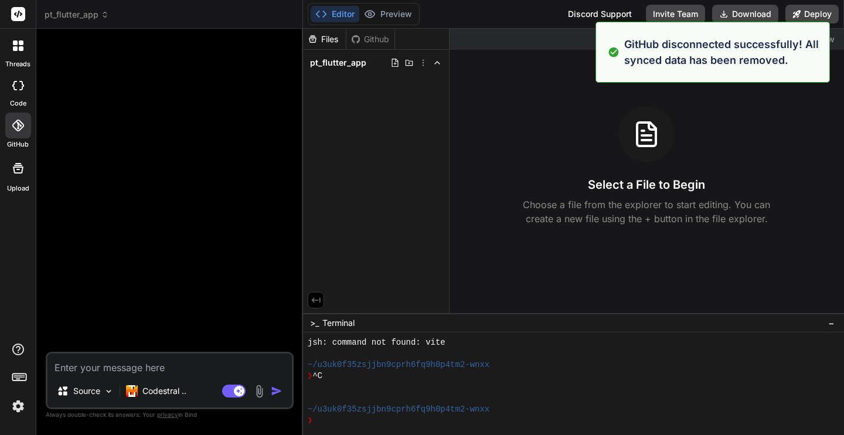
click at [22, 123] on icon at bounding box center [18, 126] width 12 height 12
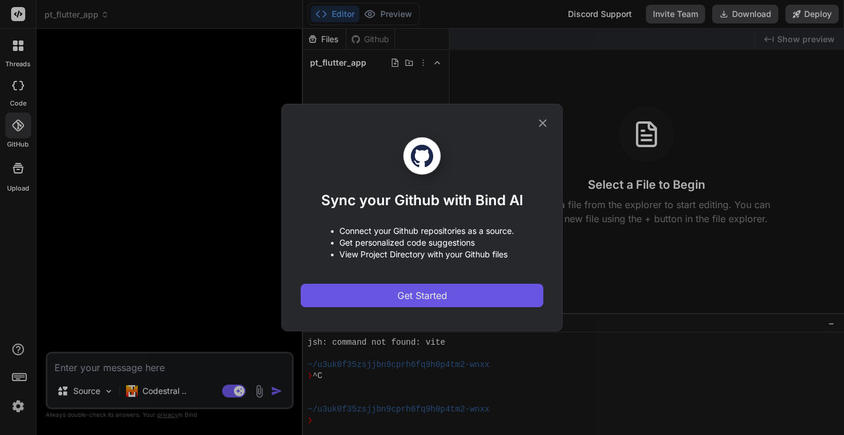
click at [429, 297] on span "Get Started" at bounding box center [423, 296] width 50 height 14
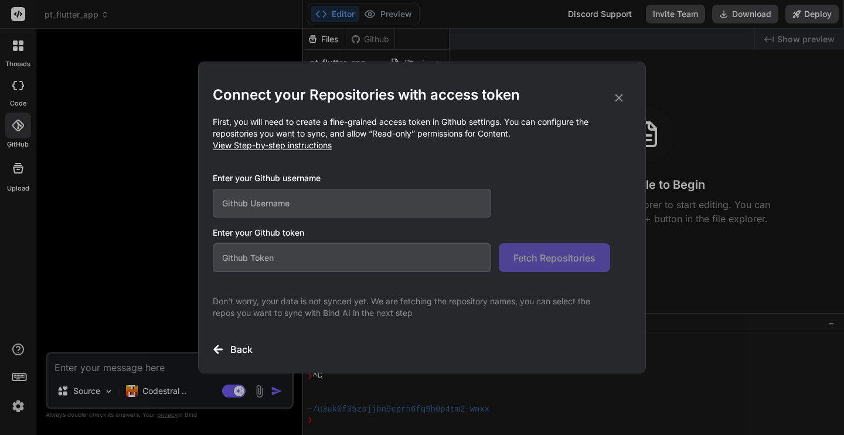
click at [311, 210] on input "text" at bounding box center [352, 203] width 279 height 29
click at [238, 254] on input "text" at bounding box center [352, 257] width 279 height 29
paste input "github_pat_11BO3Y7HY0fP5ildUyzc4l_Kva0dldwGPnmyWM6PMe15u54ziLS5b2DH6kqZQWuQOuMT…"
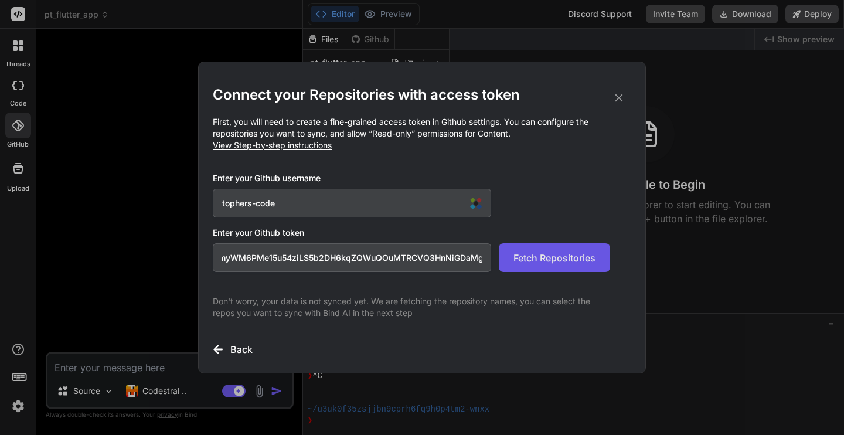
click at [544, 258] on span "Fetch Repositories" at bounding box center [555, 258] width 82 height 14
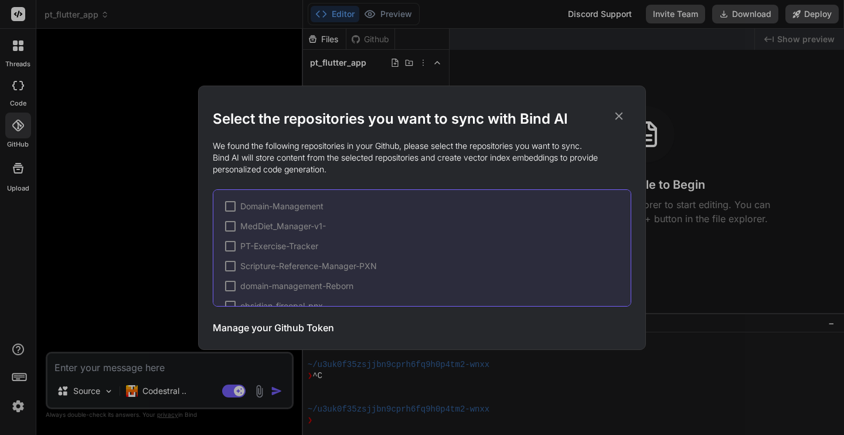
click at [234, 246] on div at bounding box center [230, 246] width 11 height 11
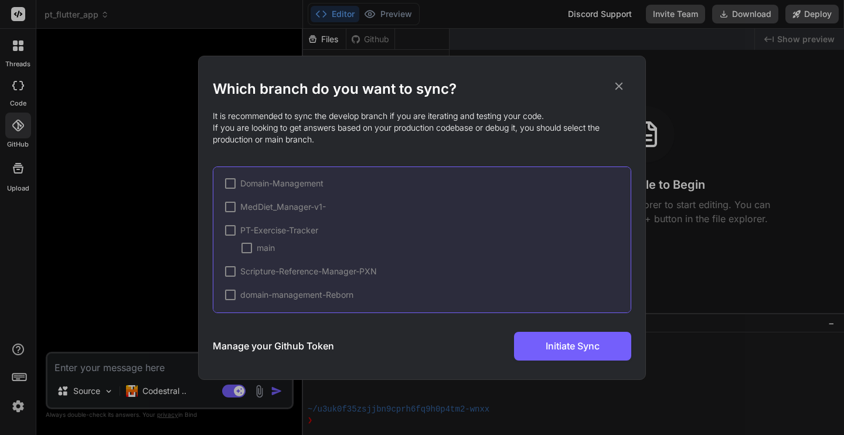
click at [230, 230] on div at bounding box center [230, 230] width 11 height 11
click at [230, 228] on span "✔" at bounding box center [230, 231] width 7 height 12
click at [230, 228] on div at bounding box center [230, 230] width 11 height 11
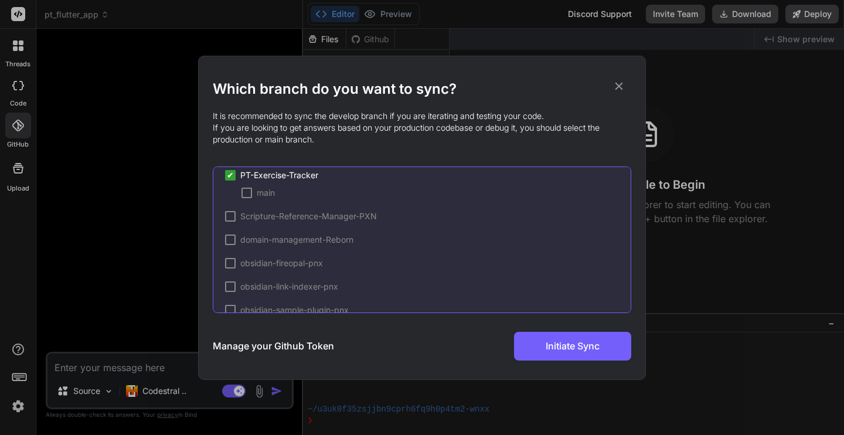
scroll to position [53, 0]
click at [231, 242] on div at bounding box center [230, 242] width 11 height 11
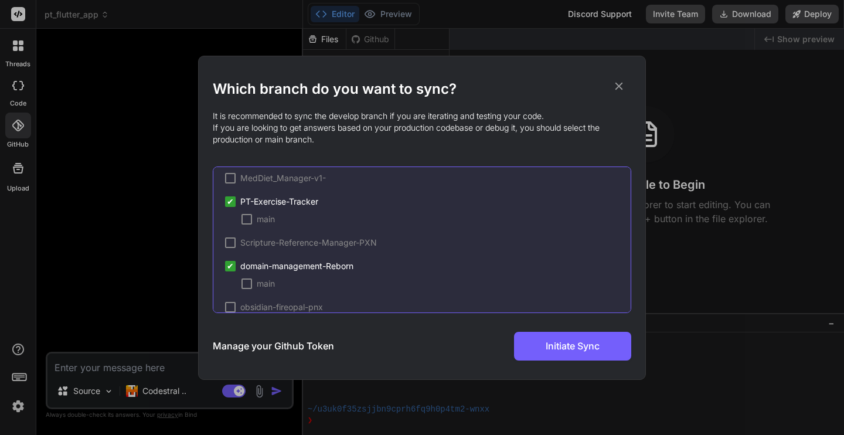
scroll to position [0, 0]
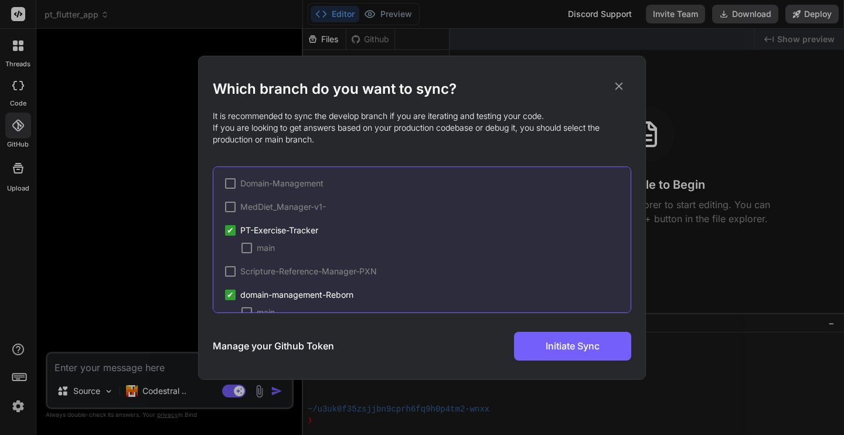
click at [528, 362] on div "Which branch do you want to sync? It is recommended to sync the develop branch …" at bounding box center [422, 217] width 419 height 323
click at [249, 248] on div at bounding box center [247, 248] width 11 height 11
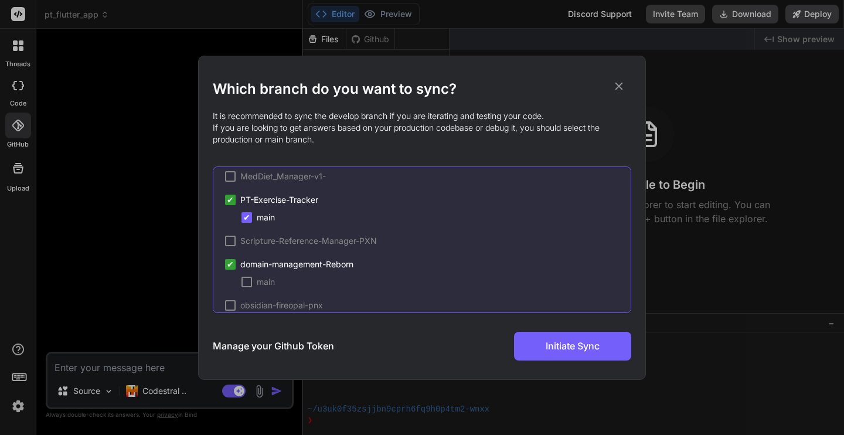
scroll to position [32, 0]
click at [249, 279] on div at bounding box center [247, 280] width 11 height 11
click at [541, 342] on button "Initiate Sync" at bounding box center [572, 346] width 117 height 29
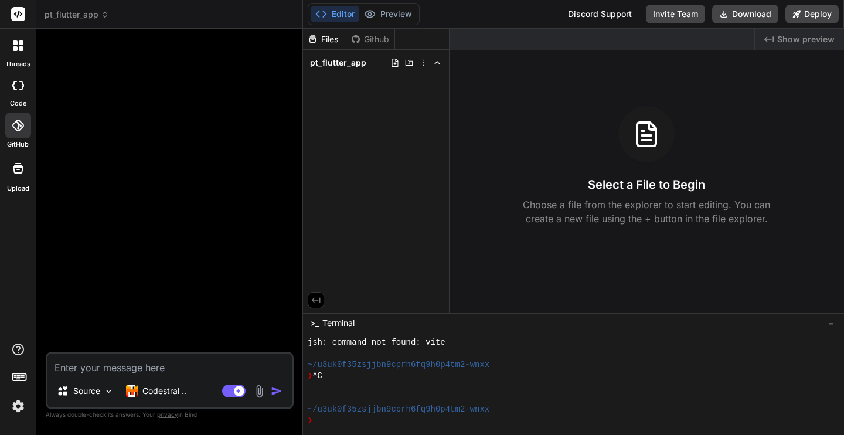
click at [23, 125] on icon at bounding box center [18, 126] width 12 height 12
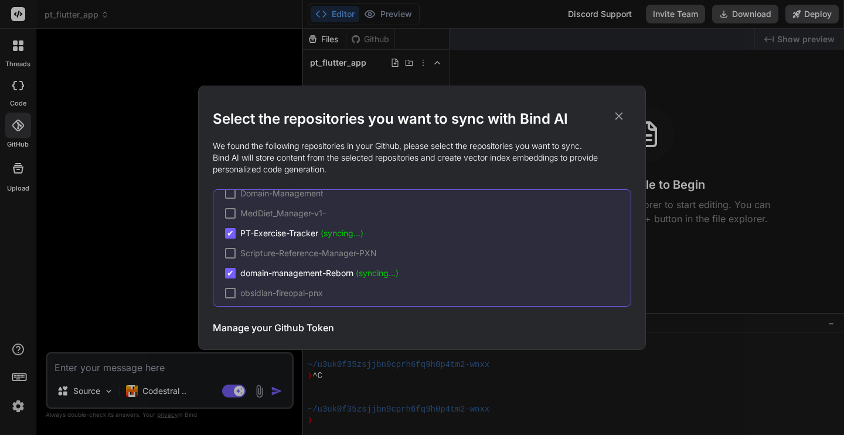
scroll to position [14, 0]
click at [619, 113] on icon at bounding box center [619, 116] width 13 height 13
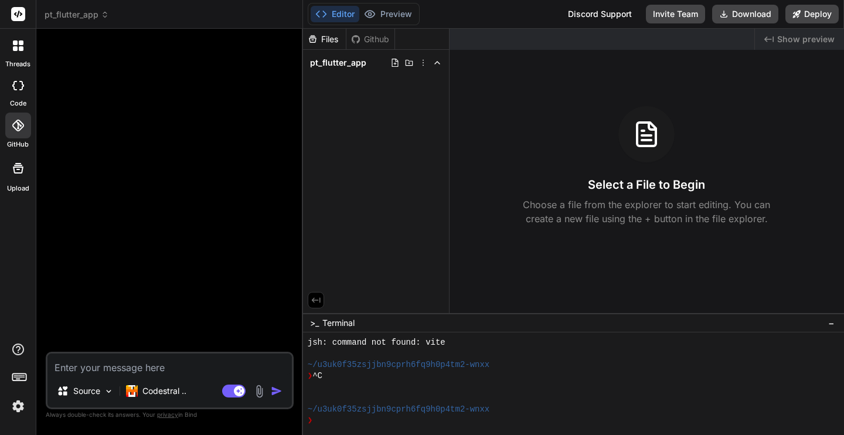
click at [20, 120] on icon at bounding box center [18, 126] width 12 height 12
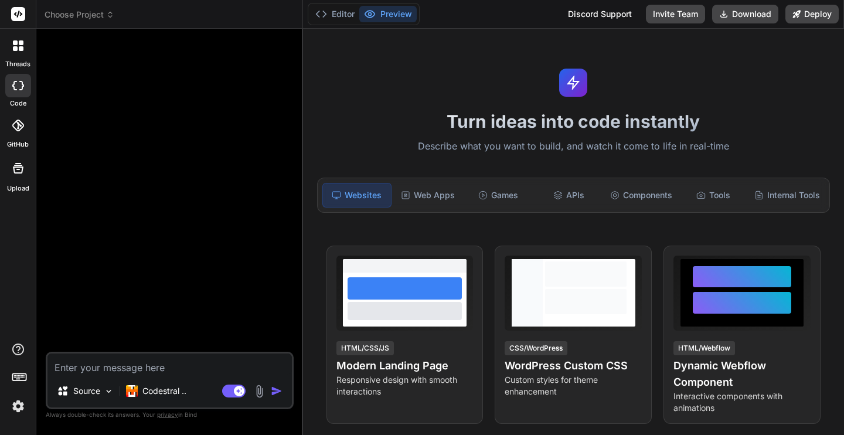
click at [19, 127] on icon at bounding box center [18, 126] width 12 height 12
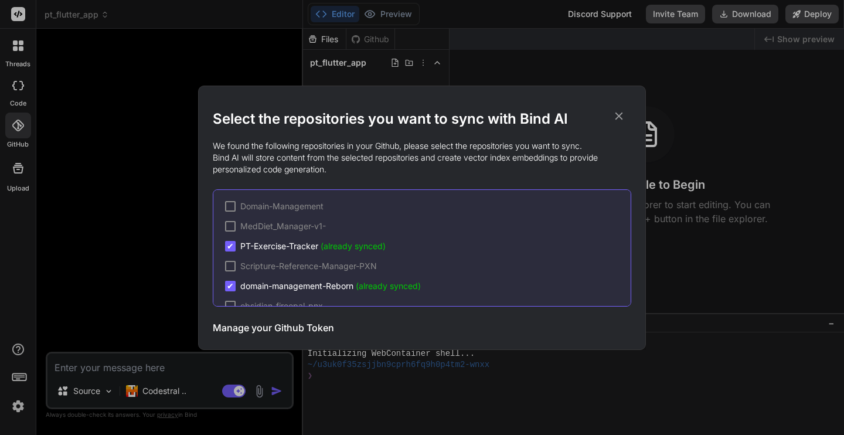
click at [621, 114] on icon at bounding box center [619, 116] width 13 height 13
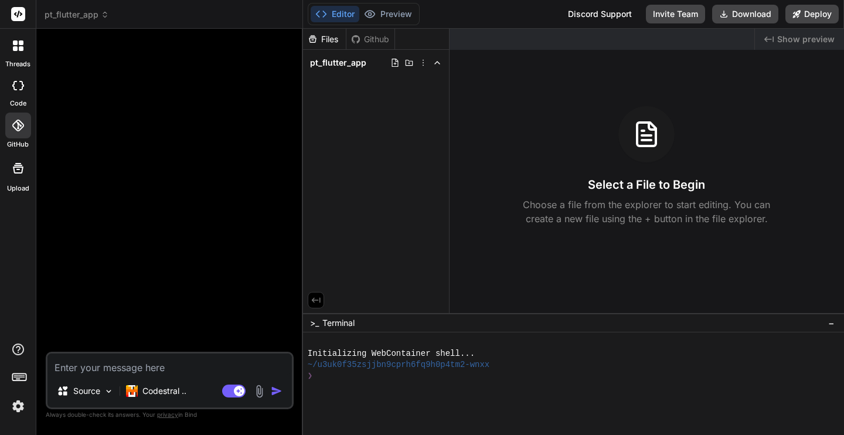
click at [155, 369] on textarea at bounding box center [170, 364] width 245 height 21
type textarea "x"
type textarea "C"
type textarea "x"
type textarea "Ca"
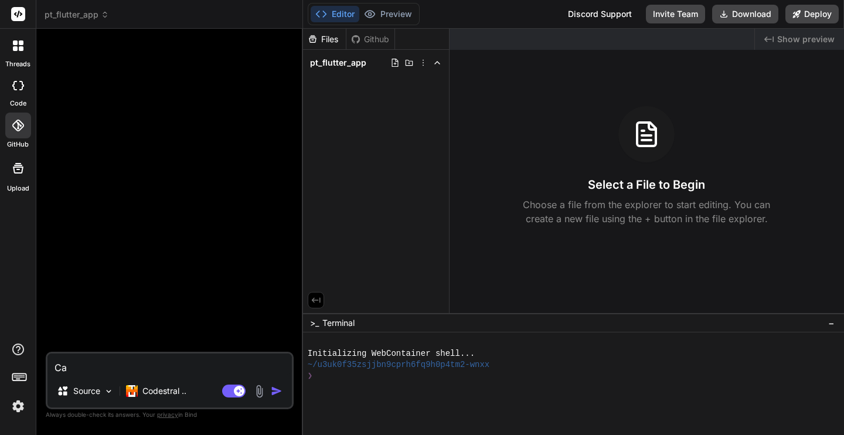
type textarea "x"
type textarea "Can"
type textarea "x"
type textarea "Can"
type textarea "x"
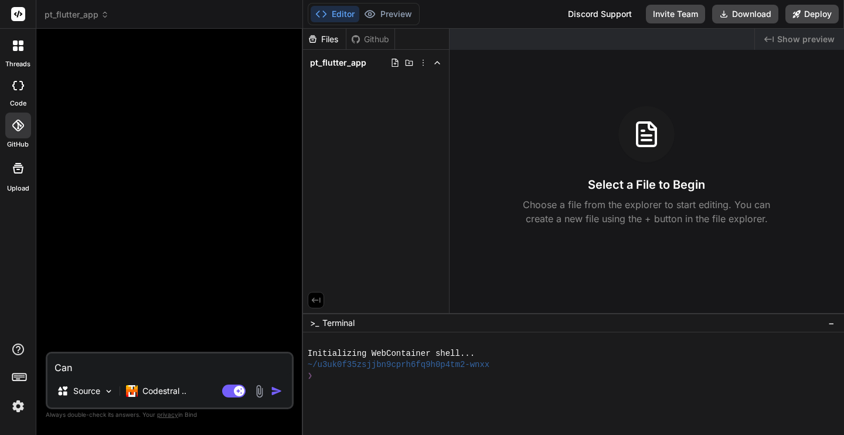
type textarea "Can y"
type textarea "x"
type textarea "Can yo"
type textarea "x"
type textarea "Can you"
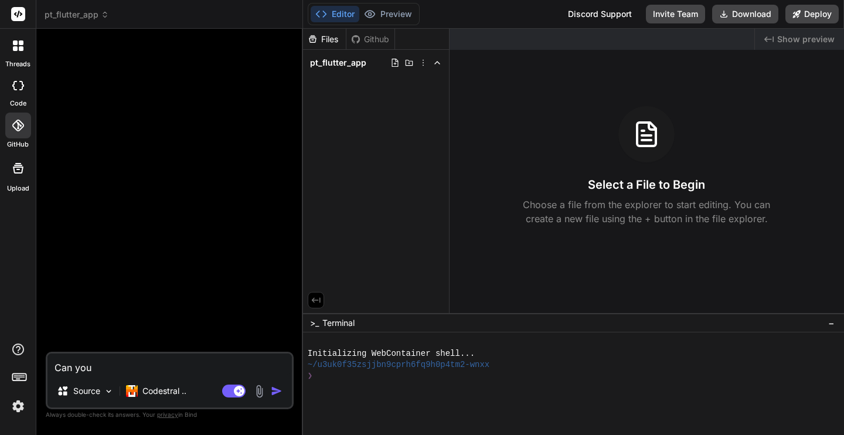
type textarea "x"
type textarea "Can you"
click at [15, 122] on icon at bounding box center [18, 126] width 12 height 12
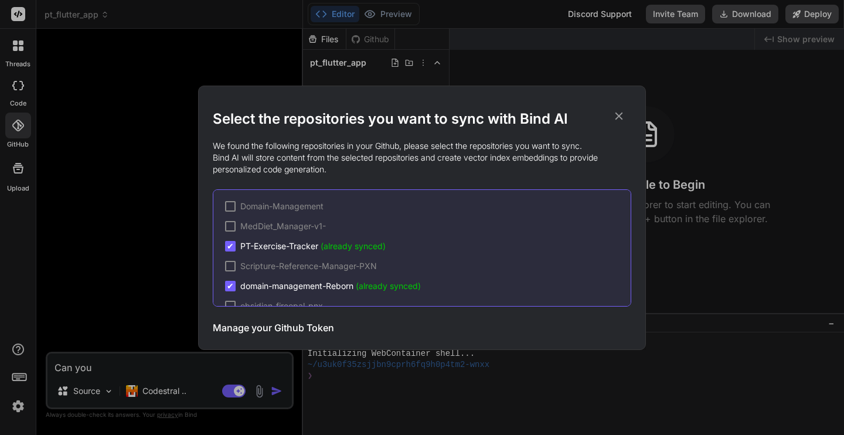
click at [144, 359] on div "Select the repositories you want to sync with Bind AI We found the following re…" at bounding box center [422, 217] width 844 height 435
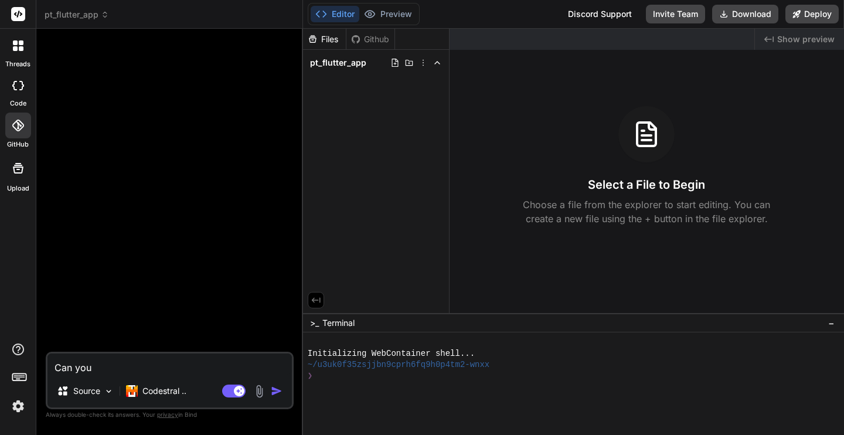
click at [143, 359] on textarea "Can you" at bounding box center [170, 364] width 245 height 21
click at [106, 395] on img at bounding box center [109, 391] width 10 height 10
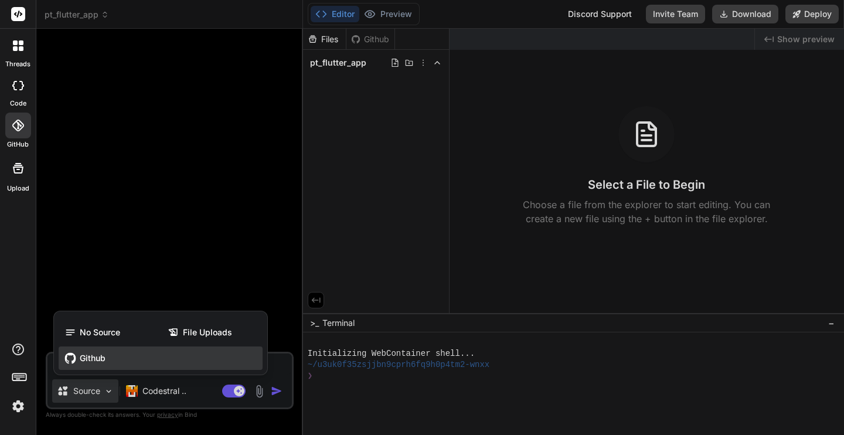
click at [88, 357] on span "Github" at bounding box center [93, 358] width 26 height 12
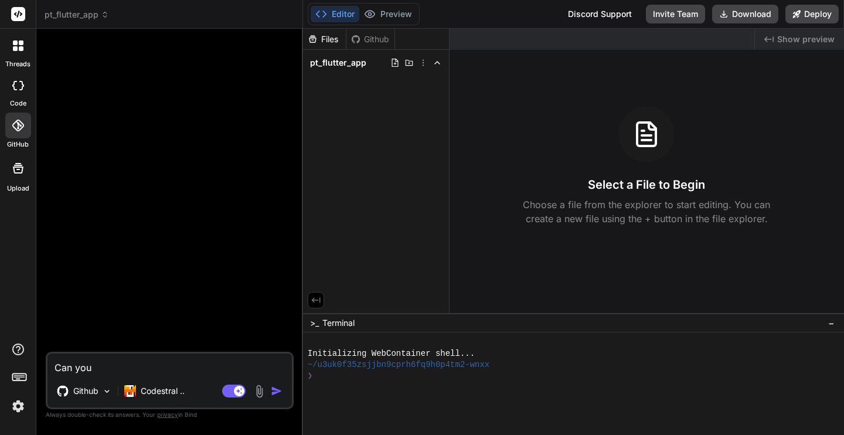
click at [111, 371] on textarea "Can you" at bounding box center [170, 364] width 245 height 21
type textarea "x"
type textarea "Can you p"
type textarea "x"
type textarea "Can you pl"
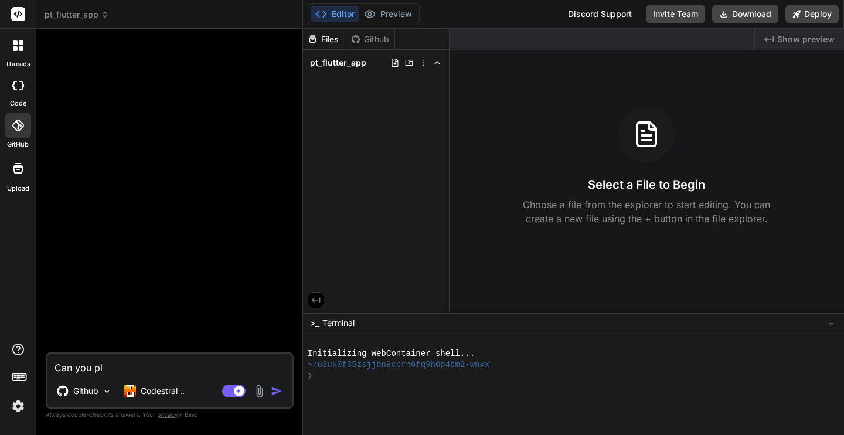
type textarea "x"
type textarea "Can you ple"
type textarea "x"
type textarea "Can you plea"
type textarea "x"
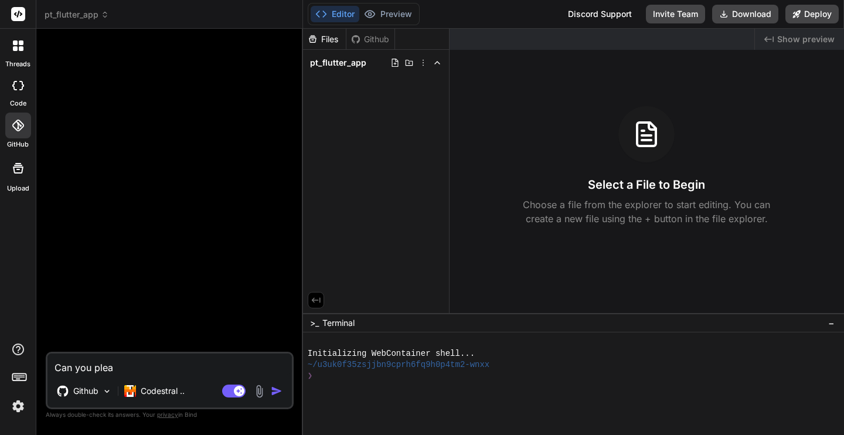
type textarea "Can you pleas"
type textarea "x"
type textarea "Can you please"
type textarea "x"
type textarea "Can you please"
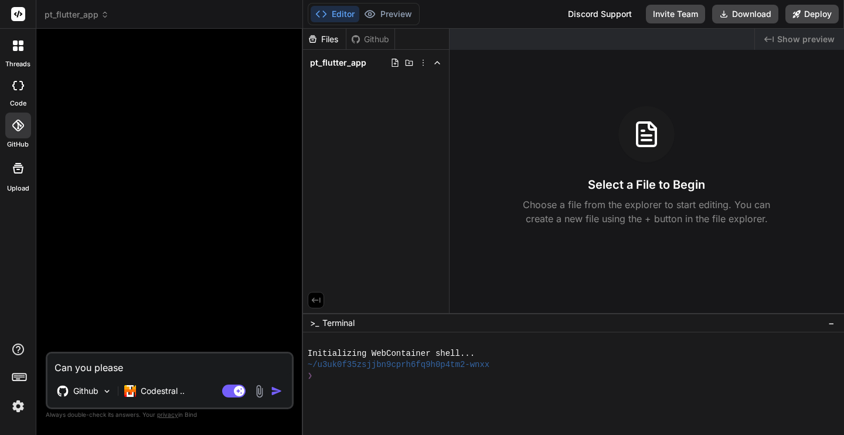
type textarea "x"
type textarea "Can you please r"
type textarea "x"
type textarea "Can you please re"
type textarea "x"
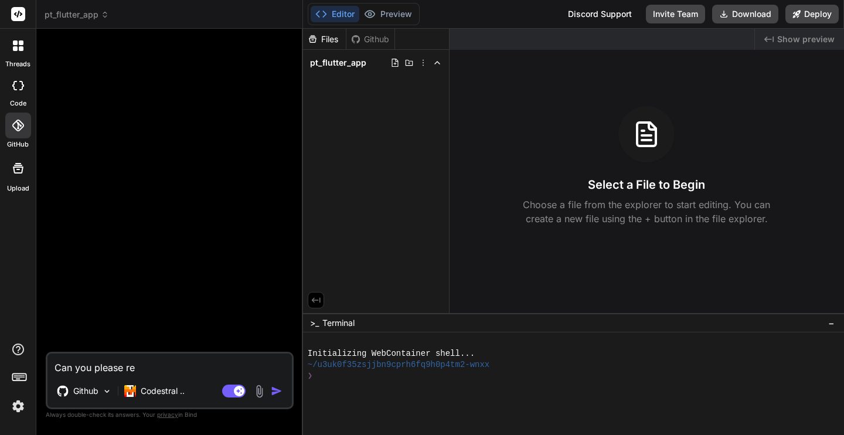
type textarea "Can you please rev"
type textarea "x"
type textarea "Can you please revi"
type textarea "x"
type textarea "Can you please revie"
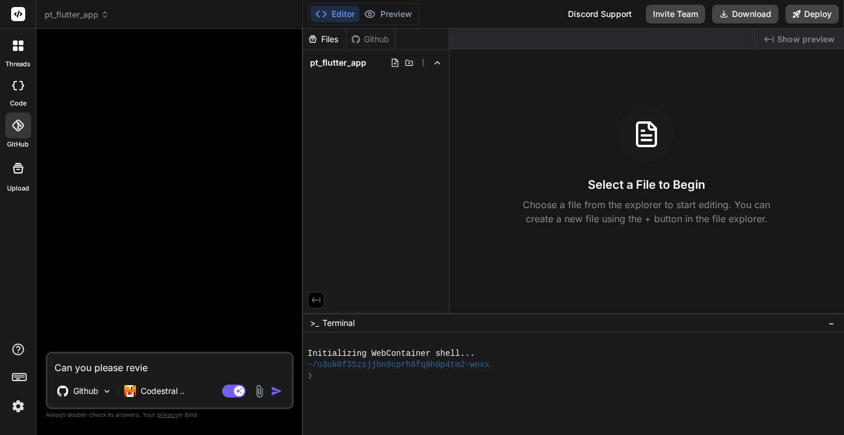
type textarea "x"
type textarea "Can you please review"
type textarea "x"
type textarea "Can you please review"
type textarea "x"
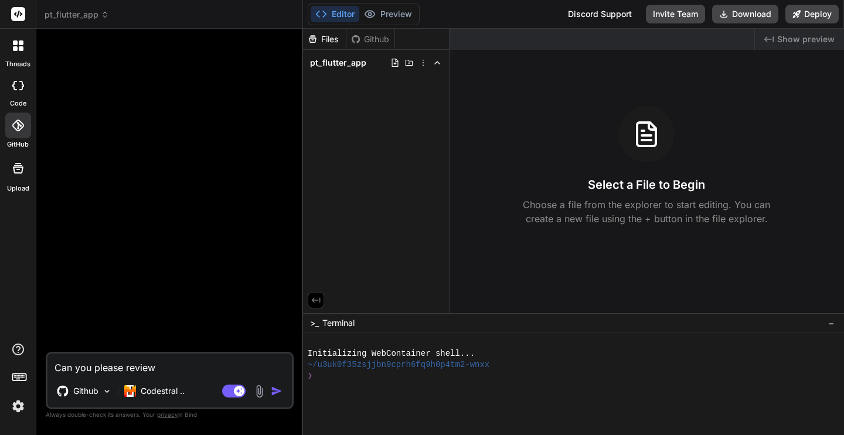
type textarea "Can you please review t"
type textarea "x"
type textarea "Can you please review th"
type textarea "x"
type textarea "Can you please review the"
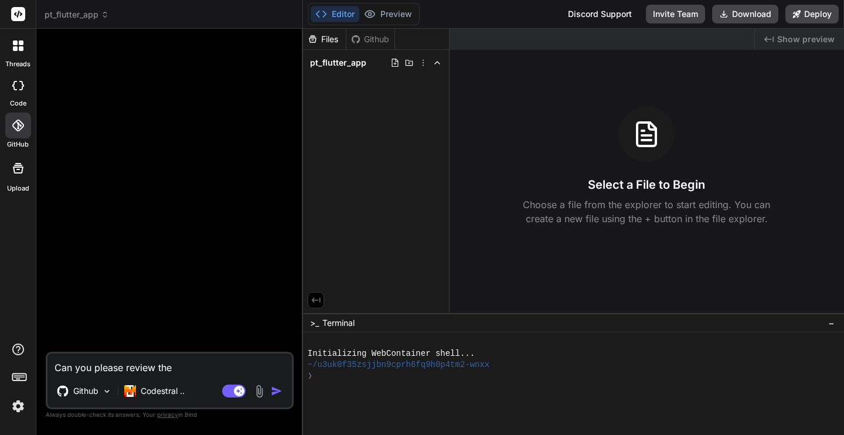
type textarea "x"
type textarea "Can you please review the"
type textarea "x"
type textarea "Can you please review the P"
type textarea "x"
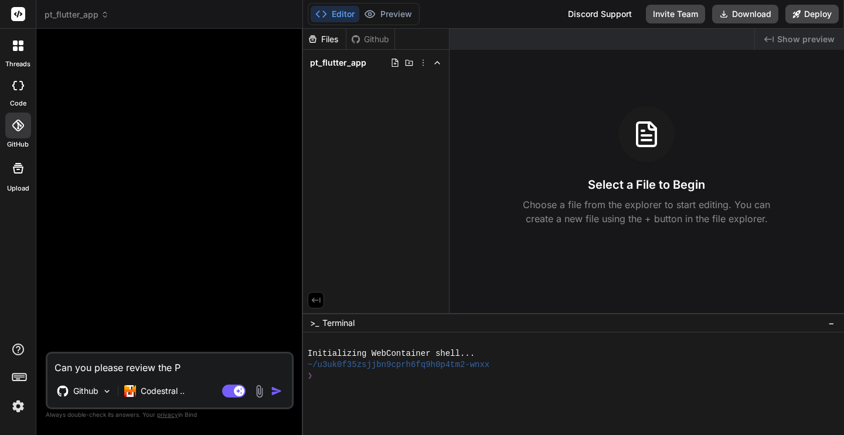
type textarea "Can you please review the PT"
type textarea "x"
type textarea "Can you please review the PT"
type textarea "x"
type textarea "Can you please review the PT E"
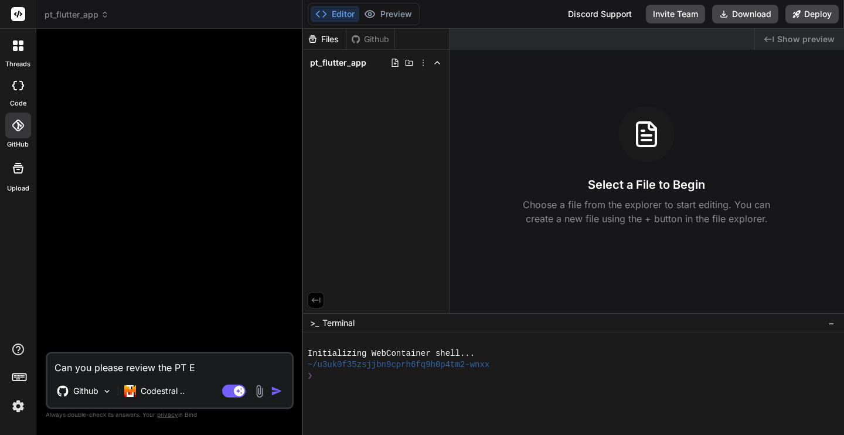
type textarea "x"
type textarea "Can you please review the PT Ex"
type textarea "x"
type textarea "Can you please review the PT Exe"
type textarea "x"
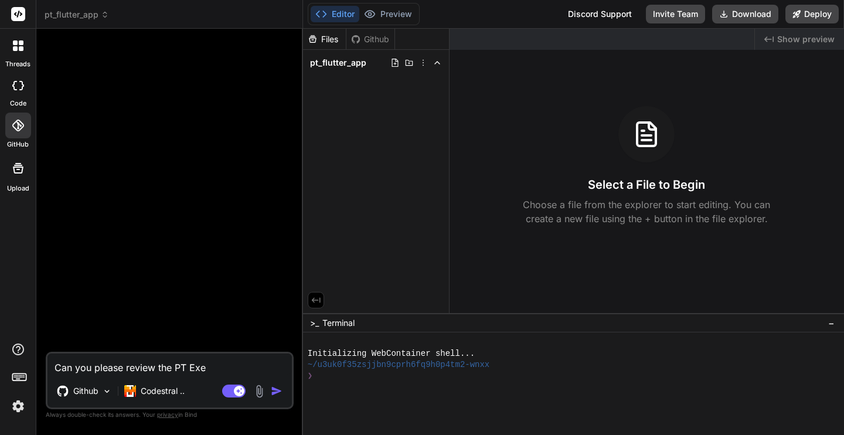
type textarea "Can you please review the PT Exer"
type textarea "x"
type textarea "Can you please review the PT Exerv"
type textarea "x"
type textarea "Can you please review the PT Exervi"
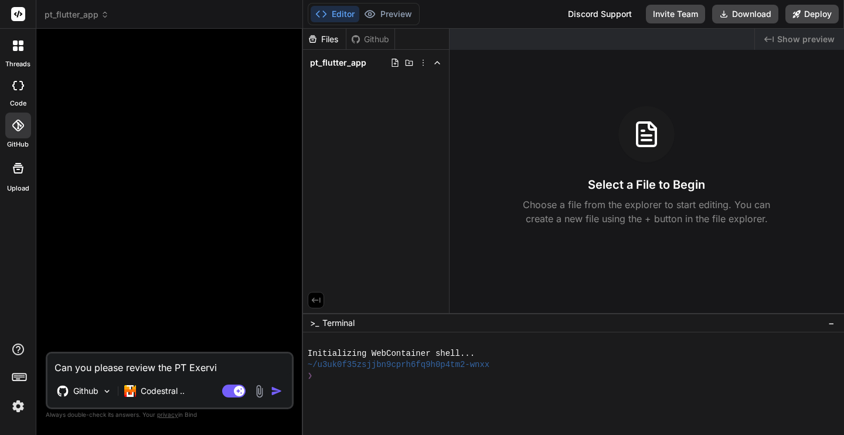
type textarea "x"
type textarea "Can you please review the PT Exervis"
type textarea "x"
type textarea "Can you please review the PT Exervise"
type textarea "x"
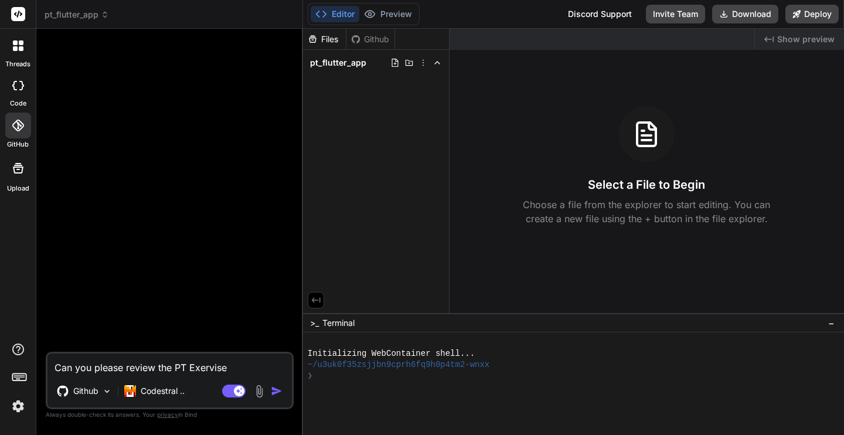
type textarea "Can you please review the PT Exervise"
type textarea "x"
type textarea "Can you please review the PT Exervise"
type textarea "x"
type textarea "Can you please review the PT Exervis"
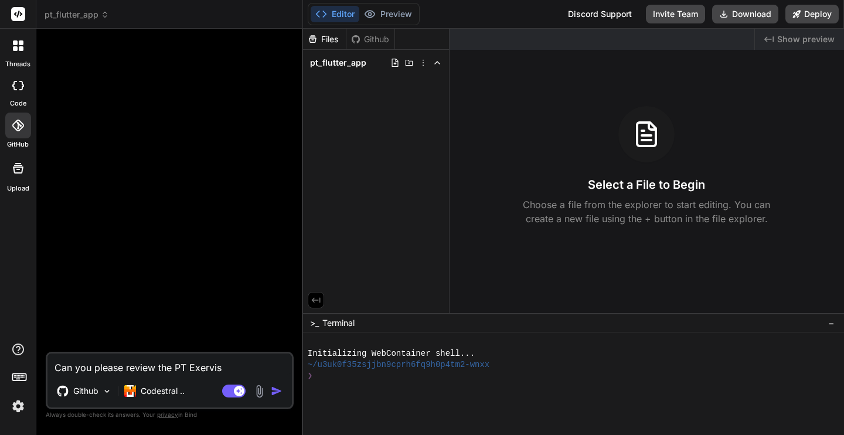
type textarea "x"
type textarea "Can you please review the PT Exervi"
type textarea "x"
type textarea "Can you please review the PT Exerv"
type textarea "x"
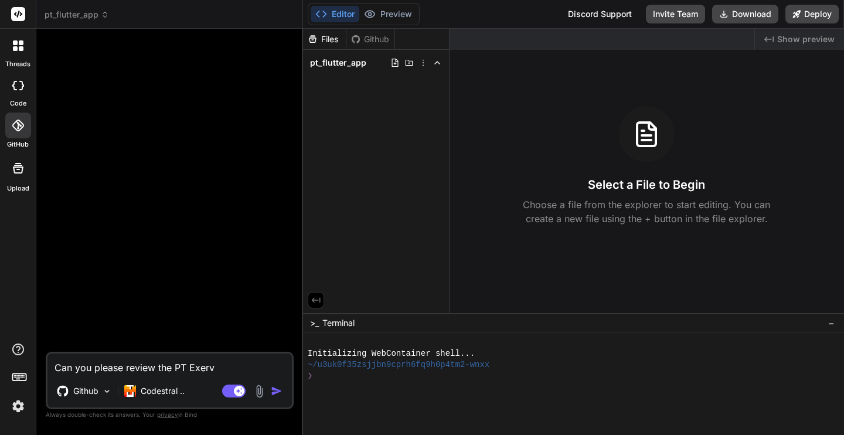
type textarea "Can you please review the PT Exer"
type textarea "x"
type textarea "Can you please review the PT Exerc"
type textarea "x"
type textarea "Can you please review the PT Exerce"
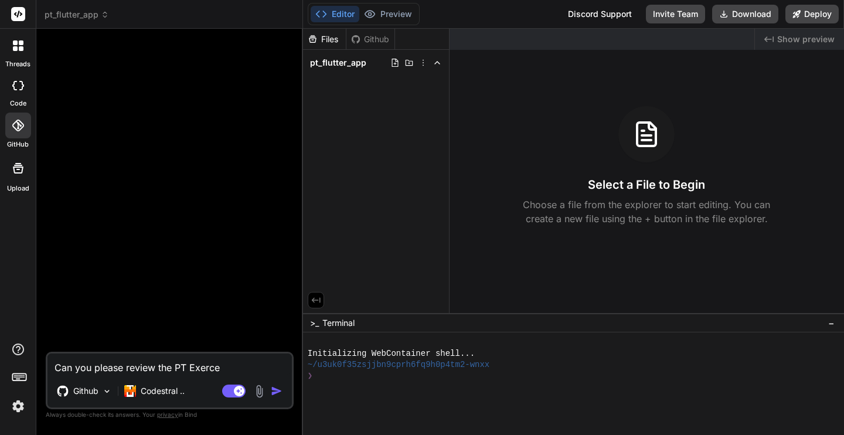
type textarea "x"
type textarea "Can you please review the PT Exerc"
type textarea "x"
type textarea "Can you please review the PT Exerci"
type textarea "x"
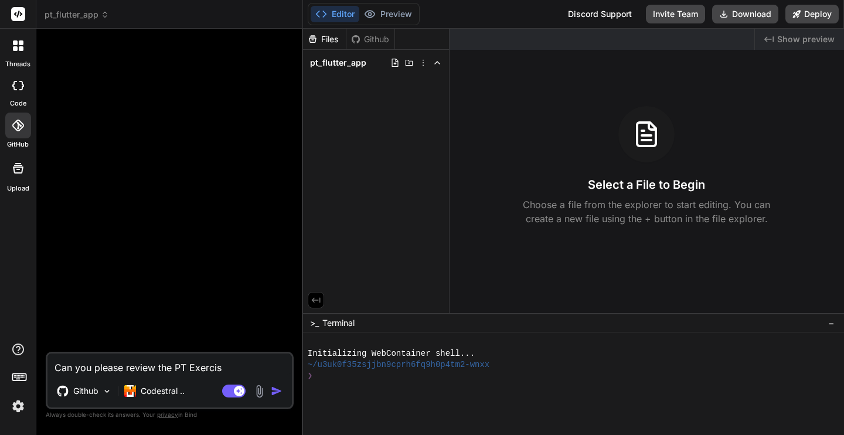
type textarea "Can you please review the PT Exercise"
type textarea "x"
type textarea "Can you please review the PT Exercise"
click at [19, 126] on icon at bounding box center [18, 126] width 12 height 12
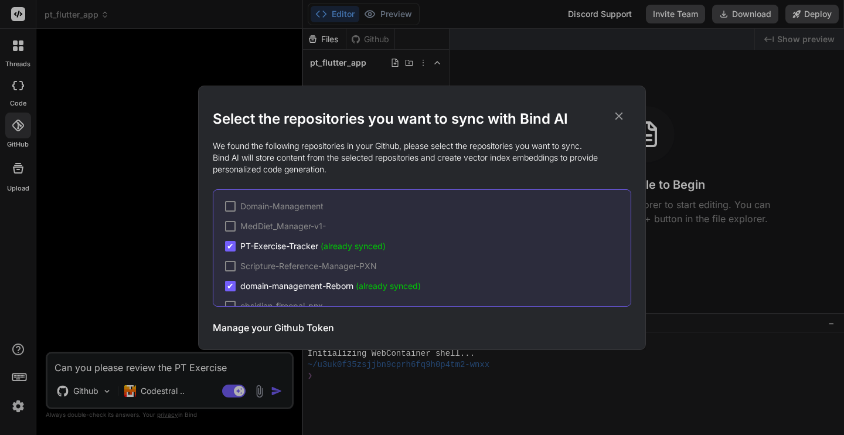
click at [19, 126] on div "Select the repositories you want to sync with Bind AI We found the following re…" at bounding box center [422, 217] width 844 height 435
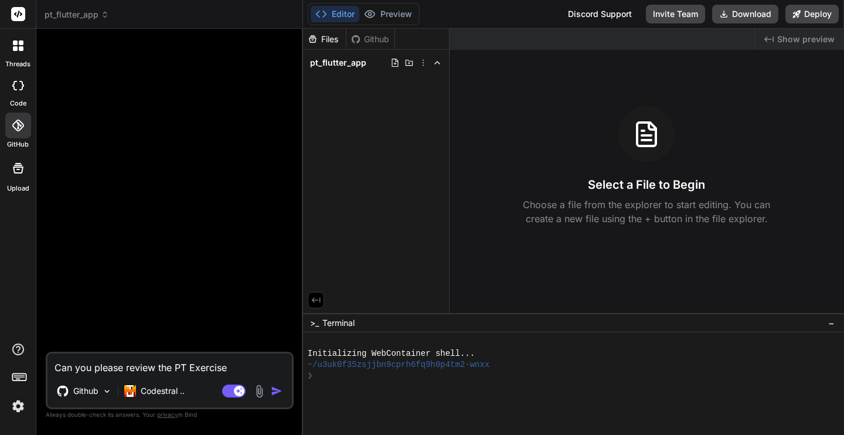
click at [188, 367] on textarea "Can you please review the PT Exercise" at bounding box center [170, 364] width 245 height 21
type textarea "x"
type textarea "Can you please review the PTExercise"
type textarea "x"
type textarea "Can you please review the PT-Exercise"
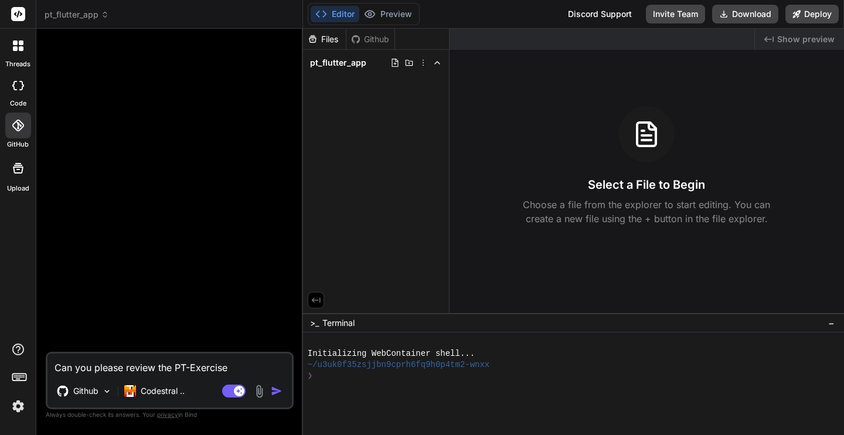
type textarea "x"
type textarea "Can you please review the PT-Exercise"
type textarea "x"
type textarea "Can you please review the PT-Exercise-"
type textarea "x"
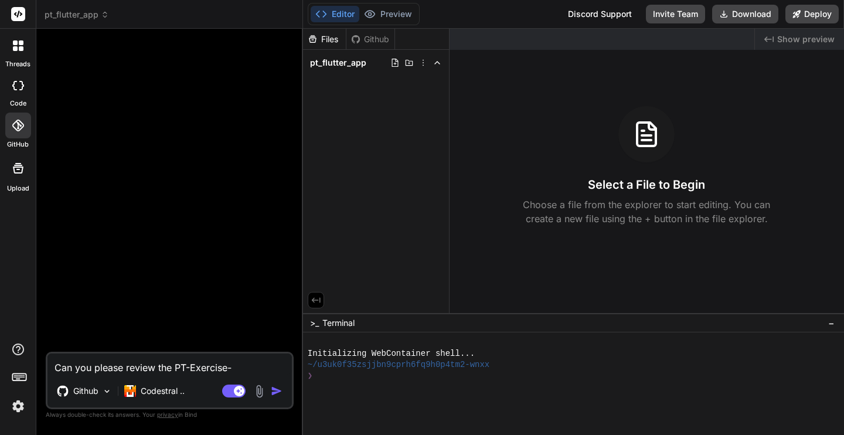
type textarea "Can you please review the PT-Exercise-T"
type textarea "x"
type textarea "Can you please review the PT-Exercise-Tr"
type textarea "x"
type textarea "Can you please review the PT-Exercise-Tra"
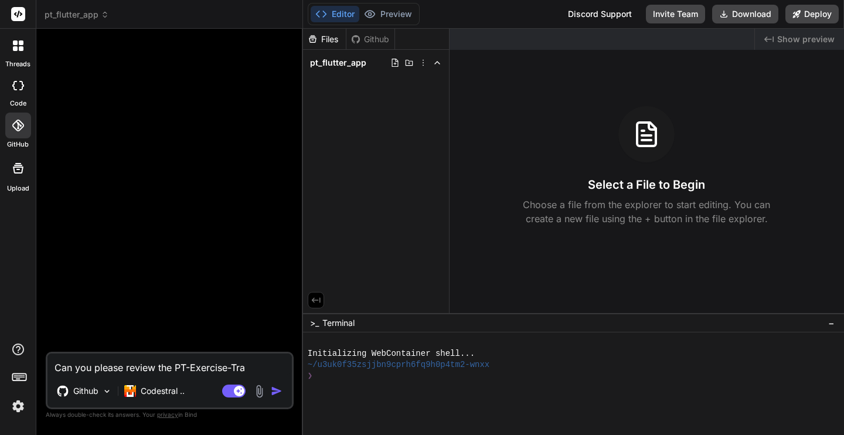
type textarea "x"
type textarea "Can you please review the PT-Exercise-Trac"
type textarea "x"
type textarea "Can you please review the PT-Exercise-Trach"
type textarea "x"
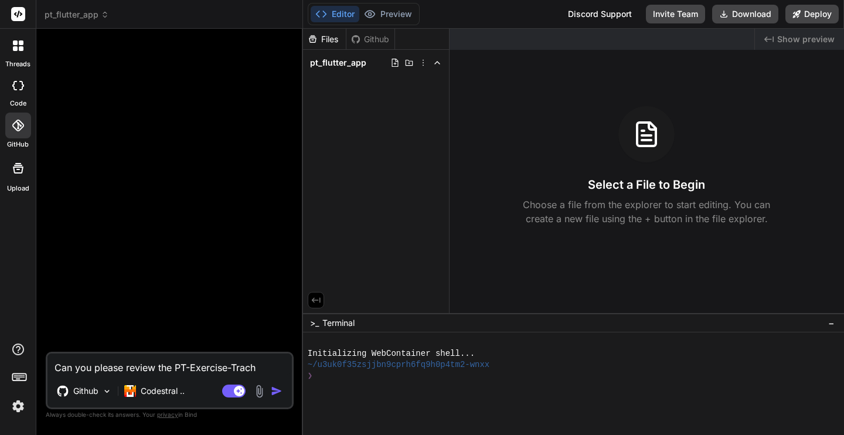
type textarea "Can you please review the PT-Exercise-Trac"
type textarea "x"
type textarea "Can you please review the PT-Exercise-Track"
type textarea "x"
type textarea "Can you please review the PT-Exercise-Tracke"
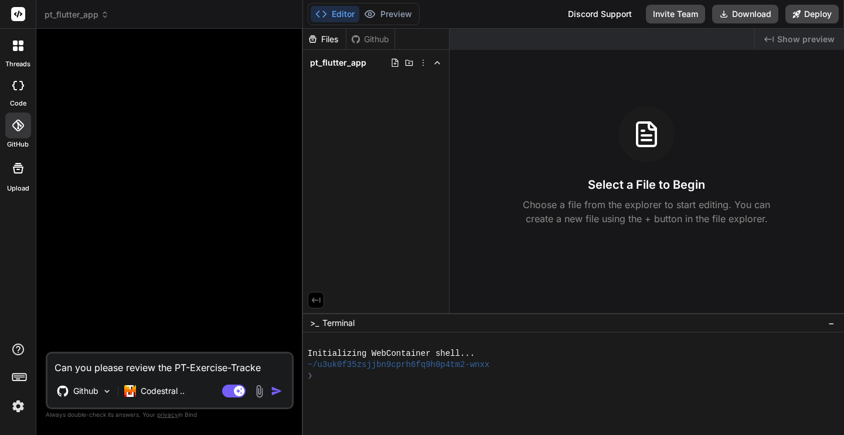
type textarea "x"
type textarea "Can you please review the PT-Exercise-Tracker"
type textarea "x"
type textarea "Can you please review the PT-Exercise-Tracker i"
type textarea "x"
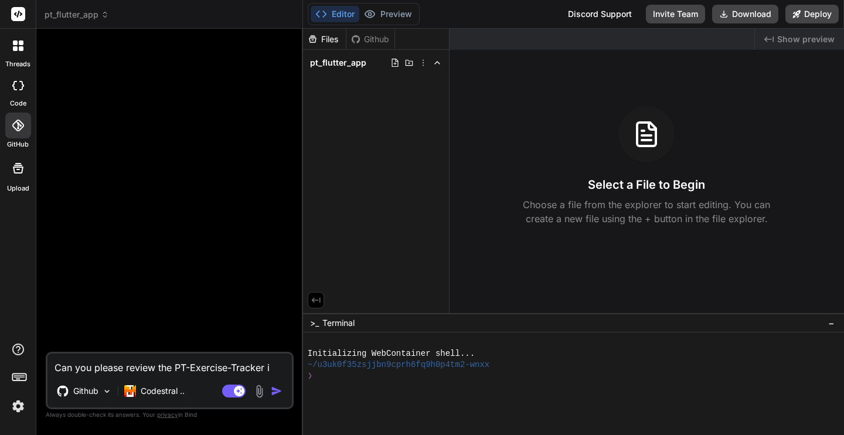
type textarea "Can you please review the PT-Exercise-Tracker in"
type textarea "x"
type textarea "Can you please review the PT-Exercise-Tracker in"
type textarea "x"
type textarea "Can you please review the PT-Exercise-Tracker in t"
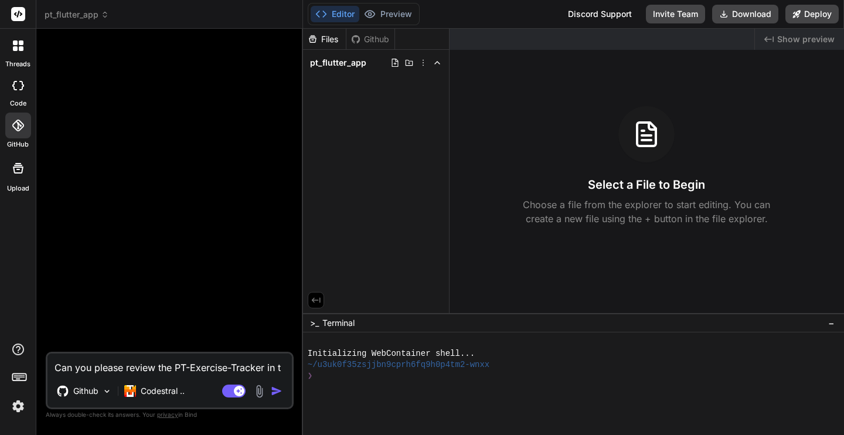
type textarea "x"
type textarea "Can you please review the PT-Exercise-Tracker in"
type textarea "x"
type textarea "Can you please review the PT-Exercise-Tracker in G"
type textarea "x"
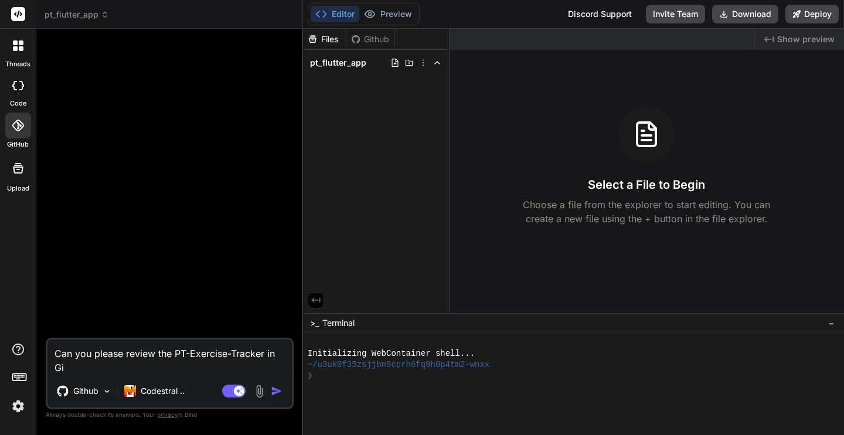
type textarea "Can you please review the PT-Exercise-Tracker in Git"
type textarea "x"
type textarea "Can you please review the PT-Exercise-Tracker in GitH"
type textarea "x"
type textarea "Can you please review the PT-Exercise-Tracker in GitHub"
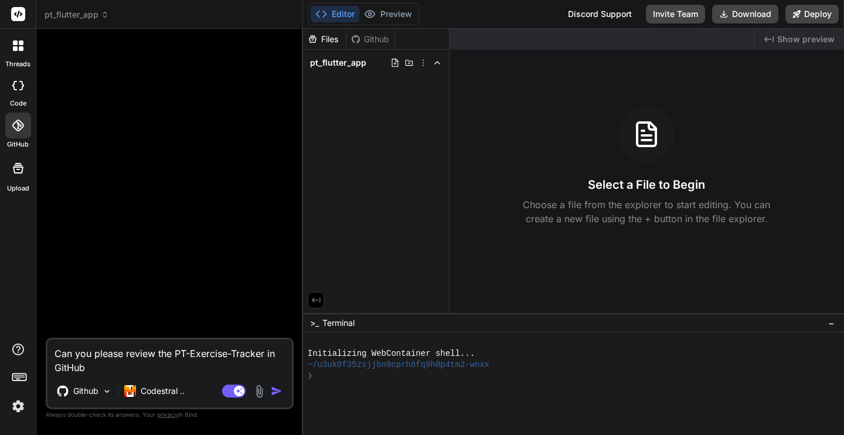
type textarea "x"
type textarea "Can you please review the PT-Exercise-Tracker in GitHub."
type textarea "x"
type textarea "Can you please review the PT-Exercise-Tracker in GitHub."
type textarea "x"
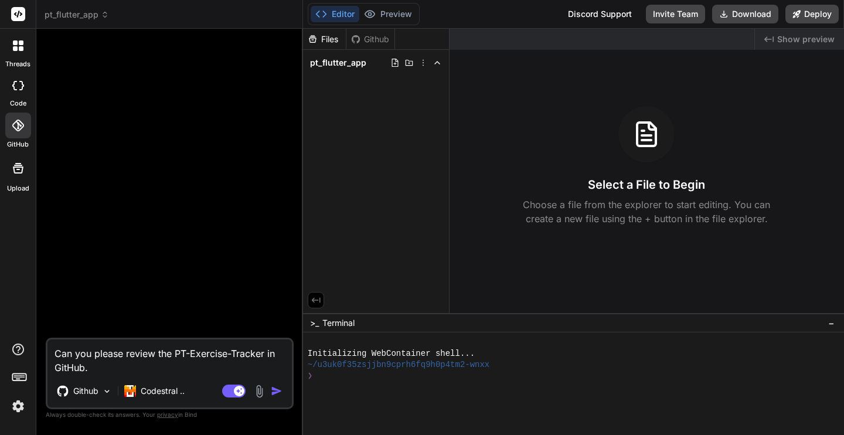
type textarea "Can you please review the PT-Exercise-Tracker in GitHub. I"
type textarea "x"
type textarea "Can you please review the PT-Exercise-Tracker in GitHub. I"
type textarea "x"
type textarea "Can you please review the PT-Exercise-Tracker in GitHub. I a"
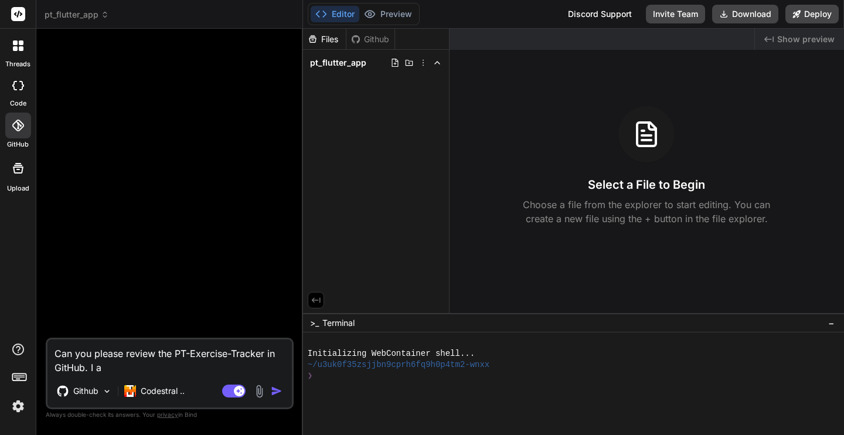
type textarea "x"
type textarea "Can you please review the PT-Exercise-Tracker in GitHub. I am"
type textarea "x"
type textarea "Can you please review the PT-Exercise-Tracker in GitHub. I am"
type textarea "x"
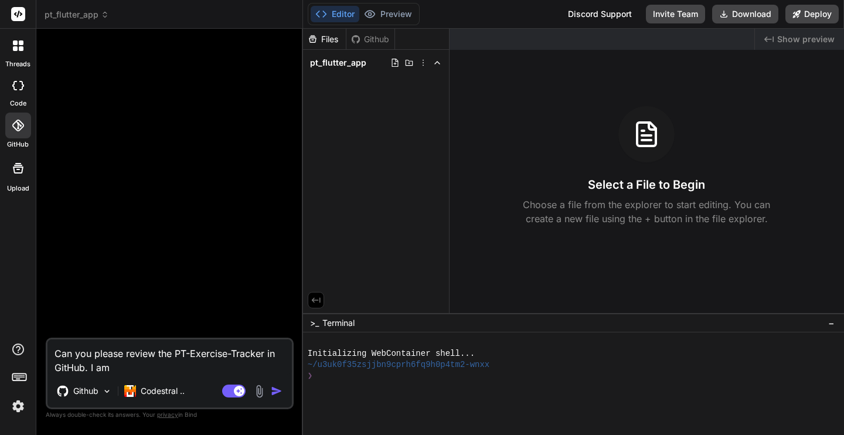
type textarea "Can you please review the PT-Exercise-Tracker in GitHub. I am r"
type textarea "x"
type textarea "Can you please review the PT-Exercise-Tracker in GitHub. I am ru"
type textarea "x"
type textarea "Can you please review the PT-Exercise-Tracker in GitHub. I am run"
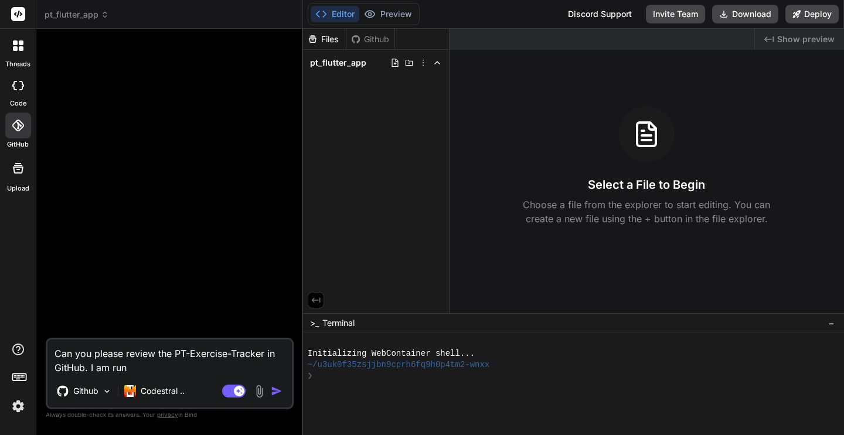
type textarea "x"
type textarea "Can you please review the PT-Exercise-Tracker in GitHub. I am runn"
type textarea "x"
type textarea "Can you please review the PT-Exercise-Tracker in GitHub. I am runni"
type textarea "x"
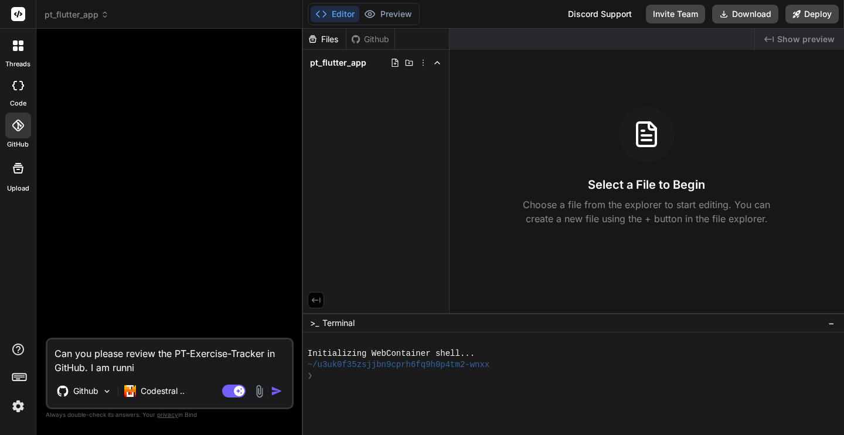
type textarea "Can you please review the PT-Exercise-Tracker in GitHub. I am runnin"
type textarea "x"
type textarea "Can you please review the PT-Exercise-Tracker in GitHub. I am running"
type textarea "x"
type textarea "Can you please review the PT-Exercise-Tracker in GitHub. I am running"
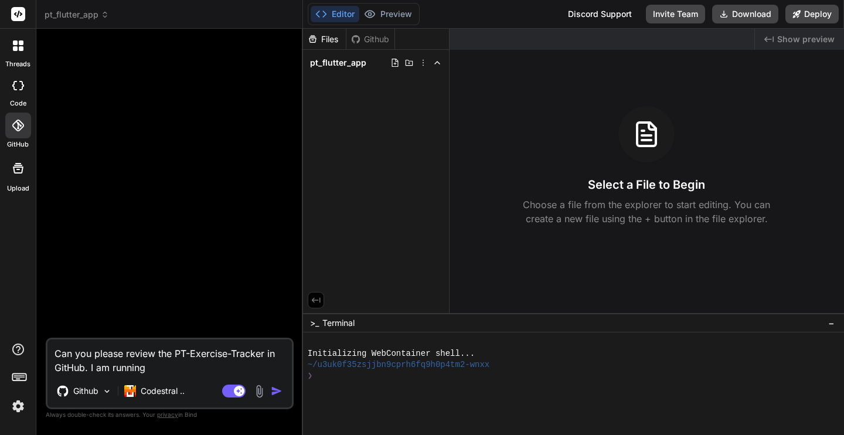
type textarea "x"
type textarea "Can you please review the PT-Exercise-Tracker in GitHub. I am running i"
type textarea "x"
type textarea "Can you please review the PT-Exercise-Tracker in GitHub. I am running in"
type textarea "x"
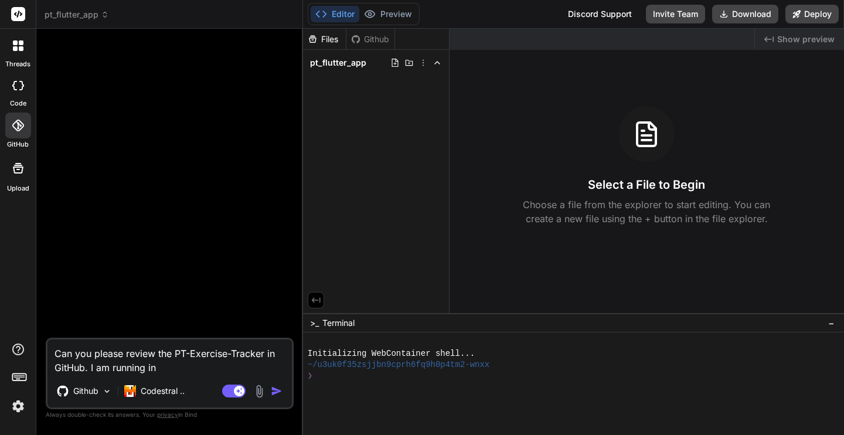
type textarea "Can you please review the PT-Exercise-Tracker in GitHub. I am running int"
type textarea "x"
type textarea "Can you please review the PT-Exercise-Tracker in GitHub. I am running into"
type textarea "x"
type textarea "Can you please review the PT-Exercise-Tracker in GitHub. I am running into"
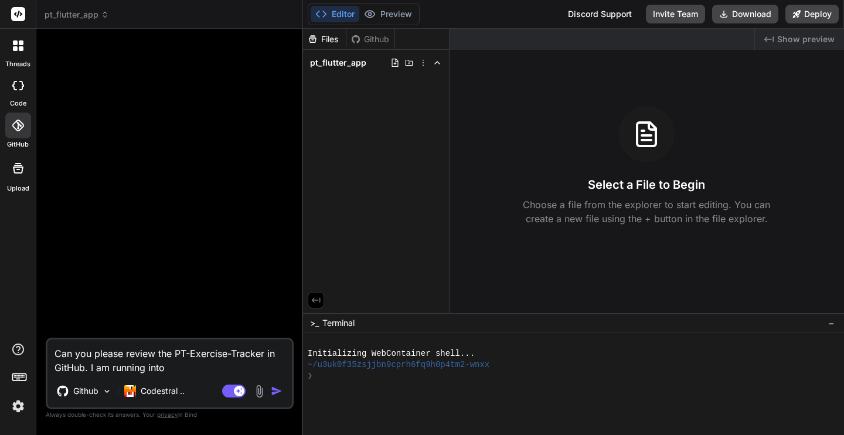
type textarea "x"
type textarea "Can you please review the PT-Exercise-Tracker in GitHub. I am running into e"
type textarea "x"
type textarea "Can you please review the PT-Exercise-Tracker in GitHub. I am running into ei"
type textarea "x"
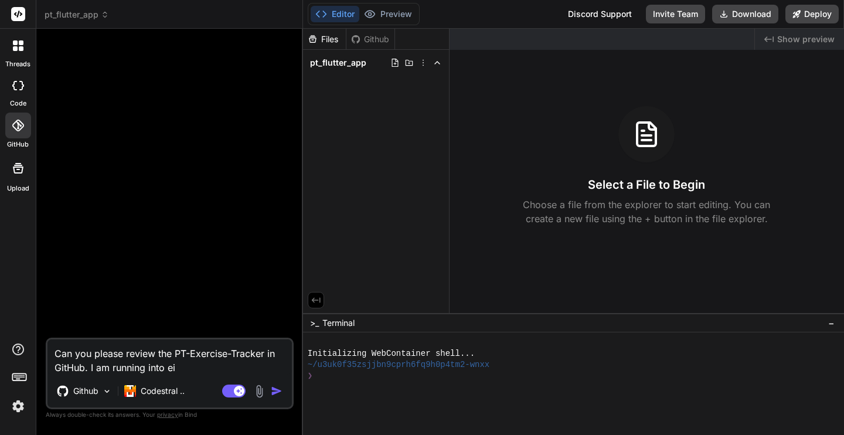
type textarea "Can you please review the PT-Exercise-Tracker in GitHub. I am running into e"
type textarea "x"
type textarea "Can you please review the PT-Exercise-Tracker in GitHub. I am running into"
type textarea "x"
type textarea "Can you please review the PT-Exercise-Tracker in GitHub. I am running into i"
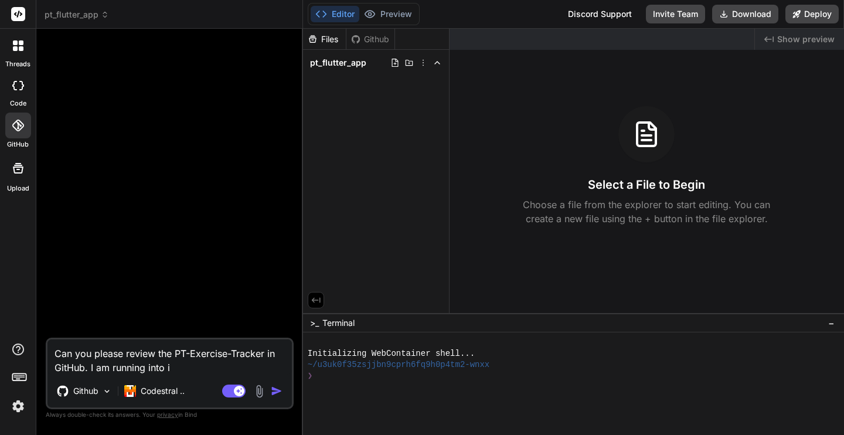
type textarea "x"
type textarea "Can you please review the PT-Exercise-Tracker in GitHub. I am running into is"
type textarea "x"
type textarea "Can you please review the PT-Exercise-Tracker in GitHub. I am running into iss"
type textarea "x"
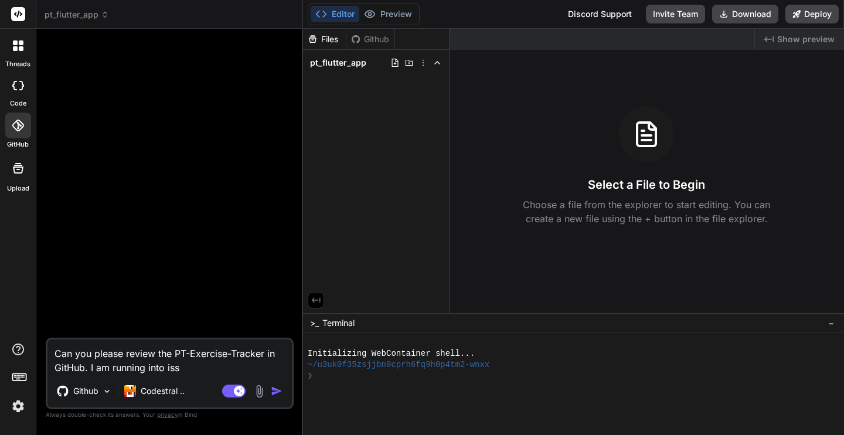
type textarea "Can you please review the PT-Exercise-Tracker in GitHub. I am running into issu"
type textarea "x"
type textarea "Can you please review the PT-Exercise-Tracker in GitHub. I am running into issue"
